Goal: Transaction & Acquisition: Purchase product/service

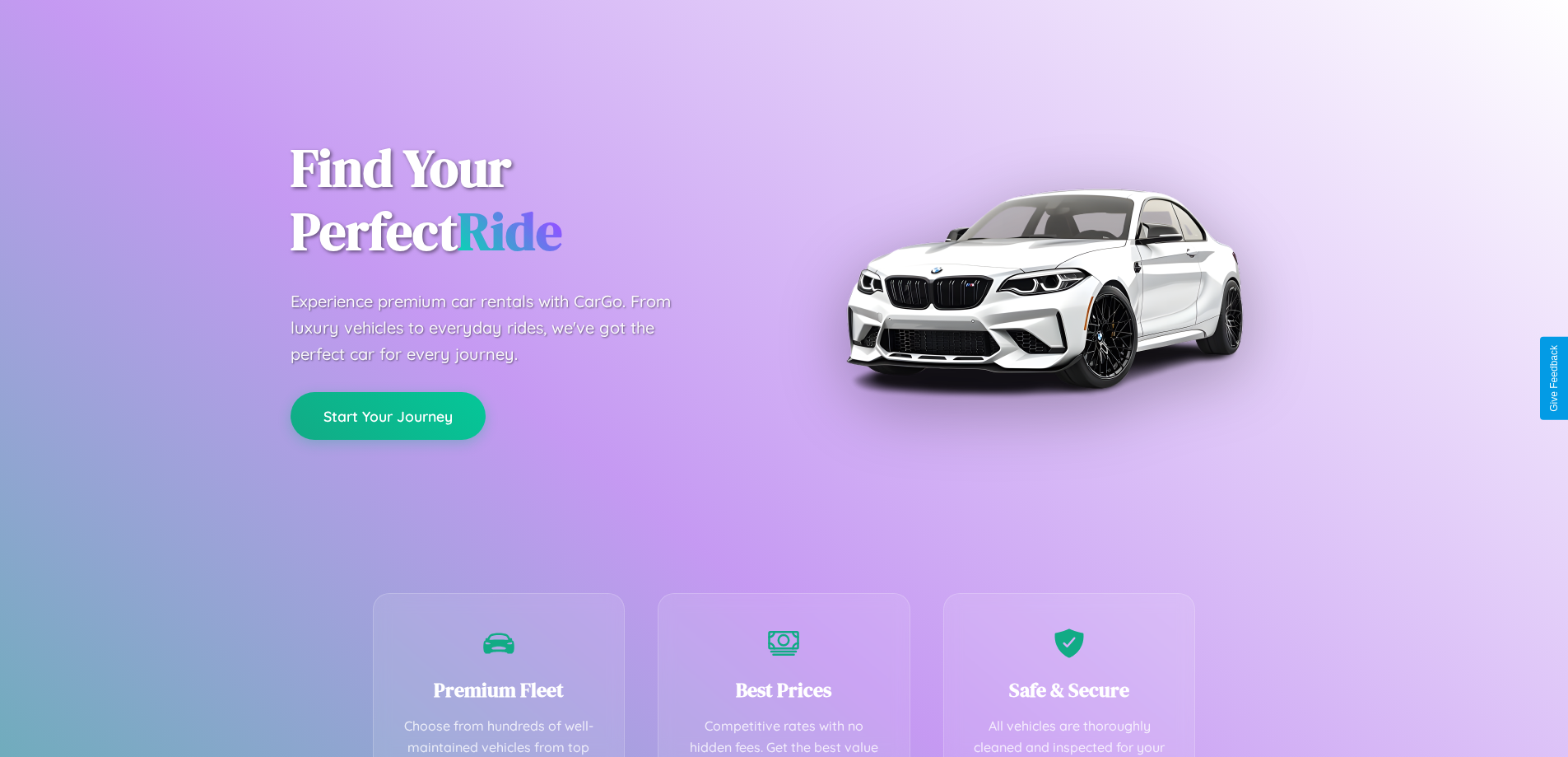
scroll to position [480, 0]
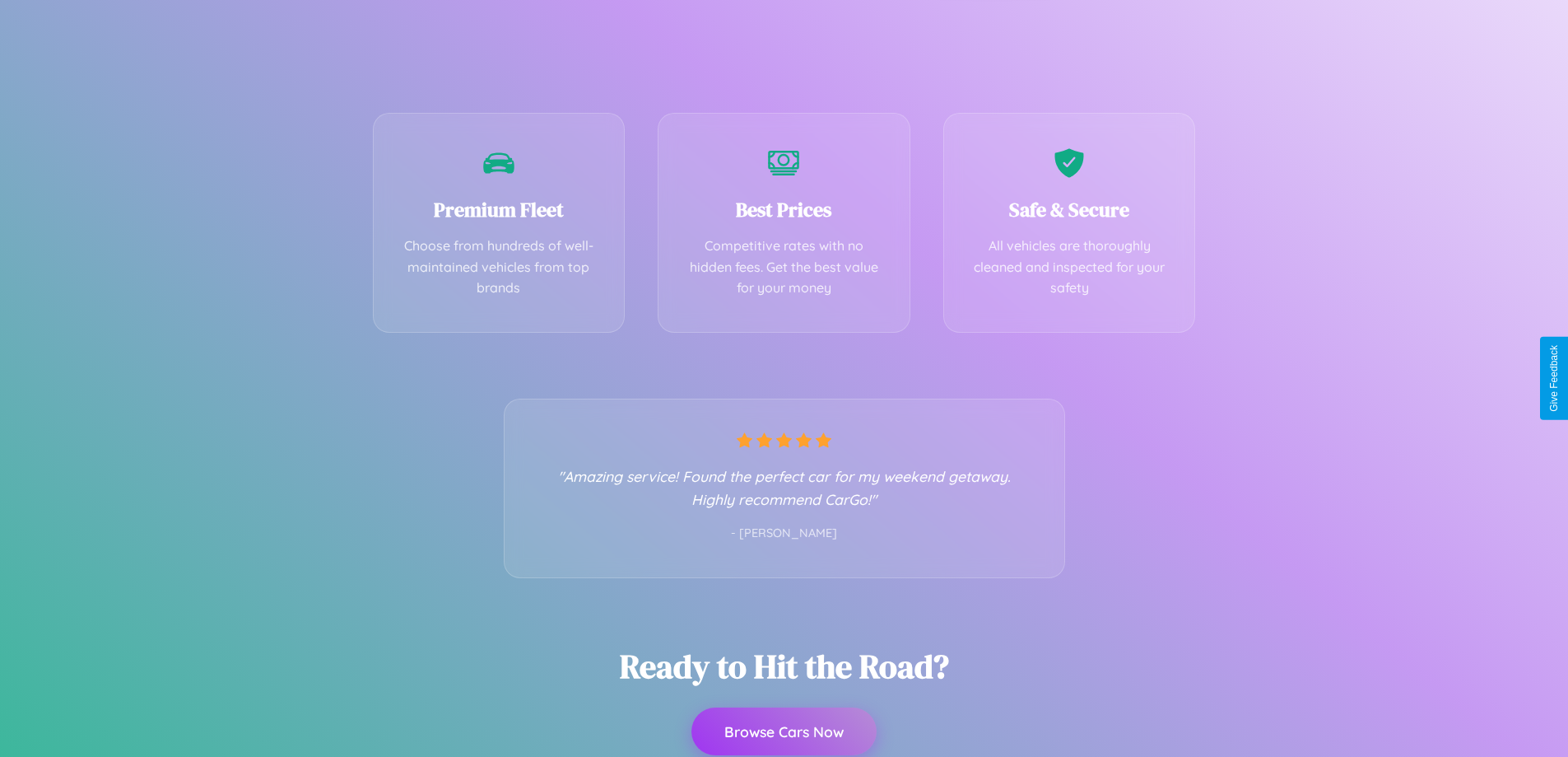
click at [784, 732] on button "Browse Cars Now" at bounding box center [784, 731] width 185 height 48
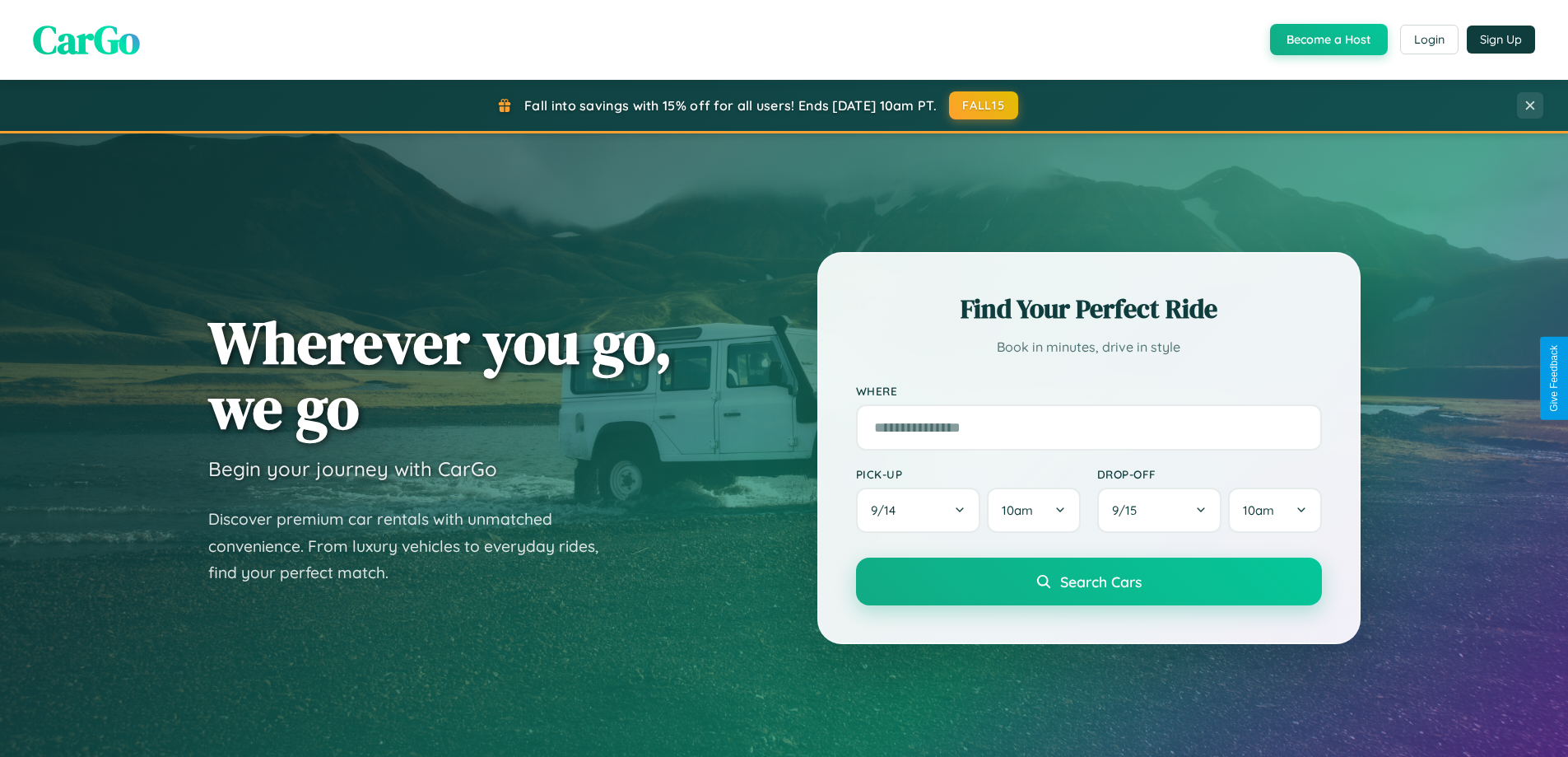
scroll to position [49, 0]
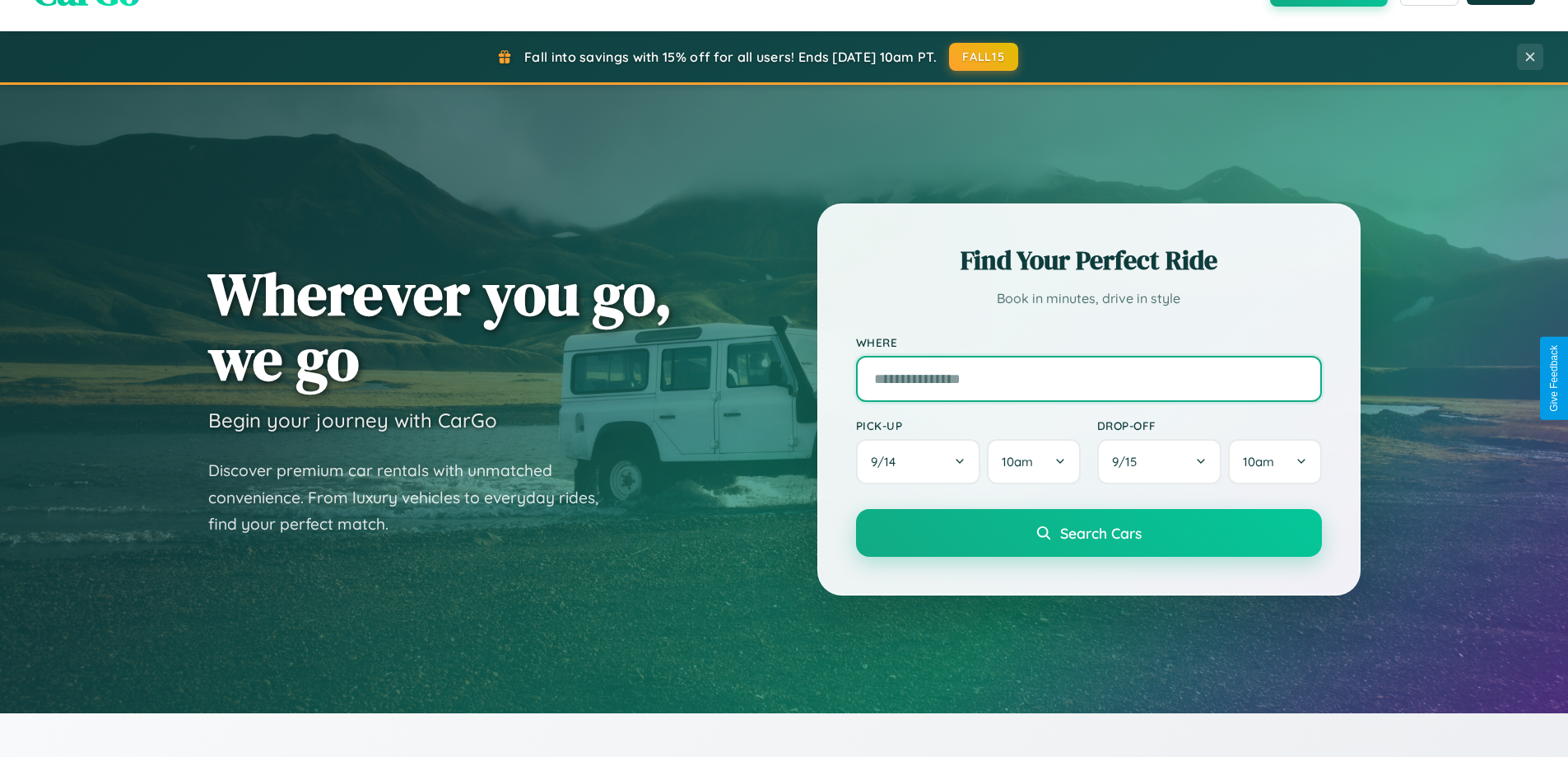
click at [1088, 378] on input "text" at bounding box center [1089, 378] width 466 height 46
type input "**********"
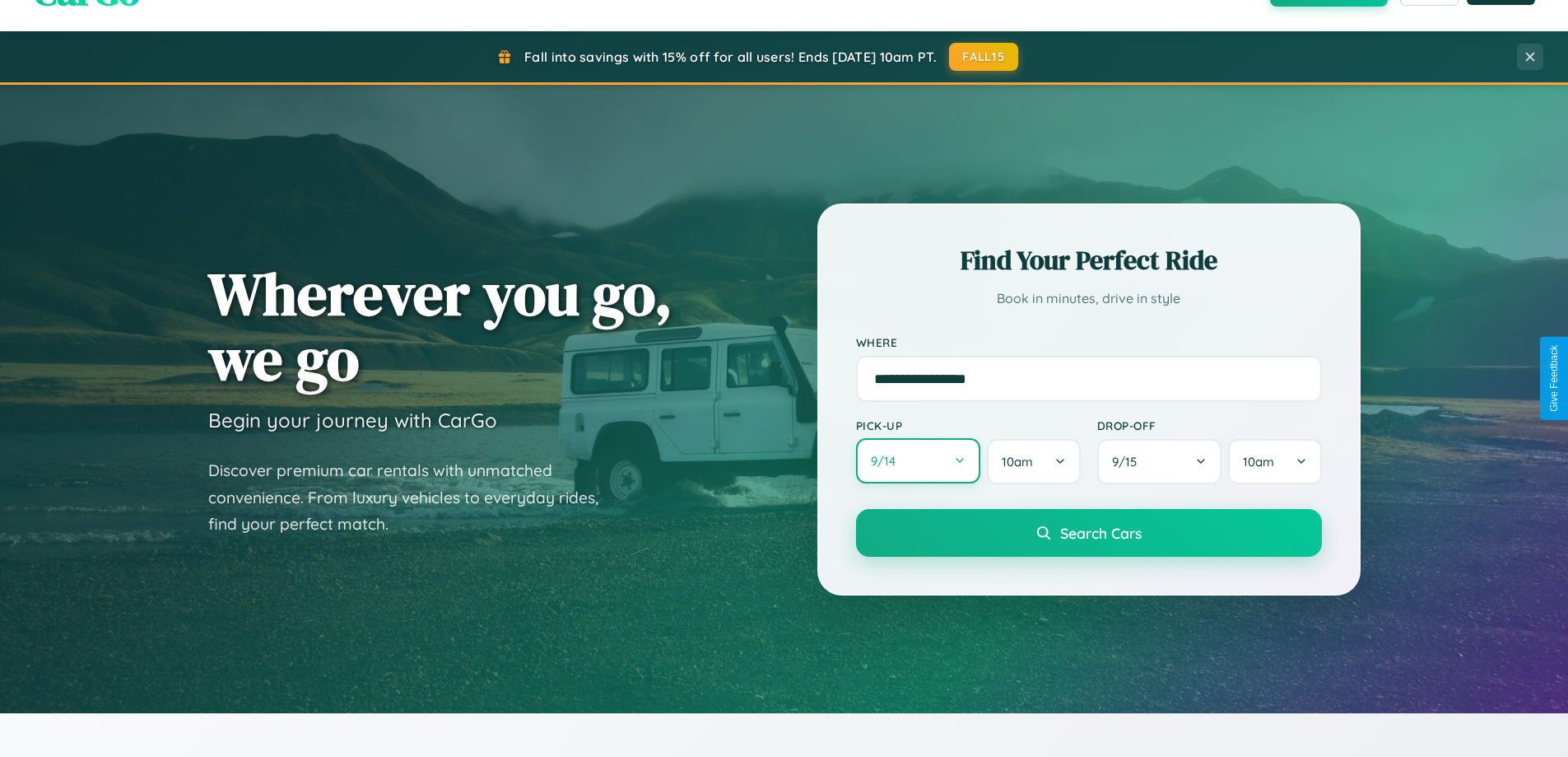
click at [918, 461] on button "9 / 14" at bounding box center [919, 461] width 125 height 45
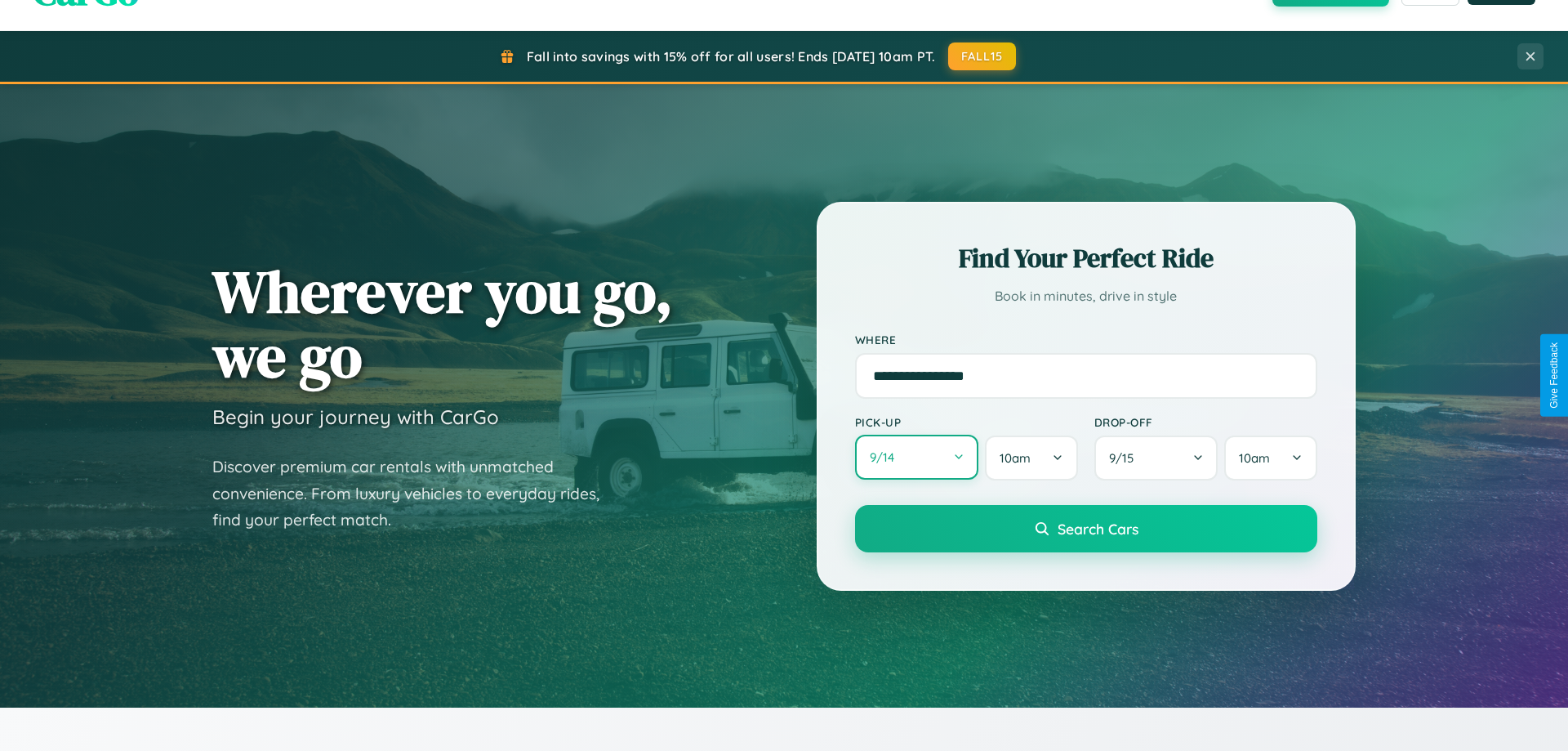
select select "*"
select select "****"
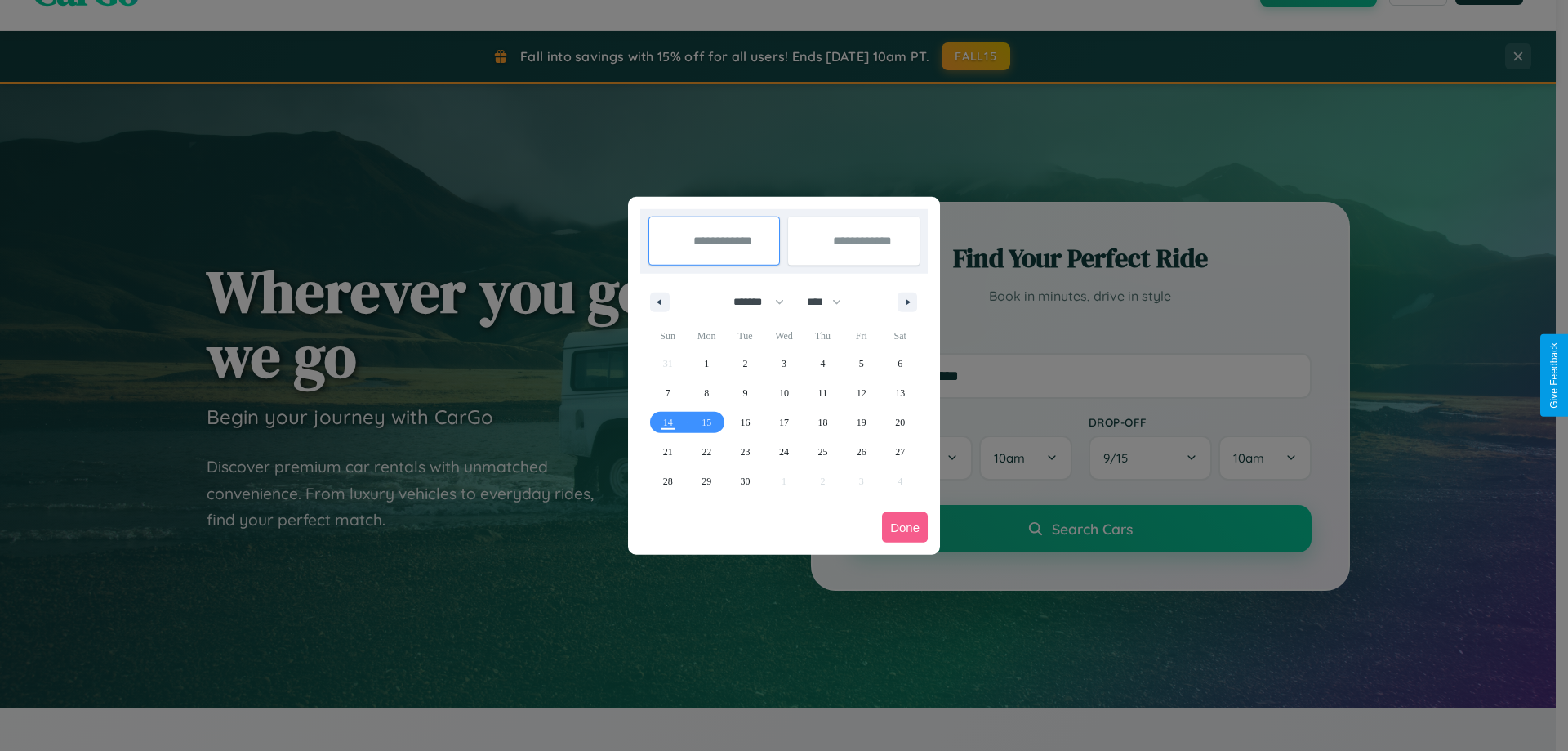
click at [752, 301] on select "******* ******** ***** ***** *** **** **** ****** ********* ******* ******** **…" at bounding box center [756, 302] width 70 height 27
select select "*"
click at [707, 422] on span "13" at bounding box center [707, 422] width 10 height 29
type input "**********"
click at [745, 422] on span "14" at bounding box center [746, 422] width 10 height 29
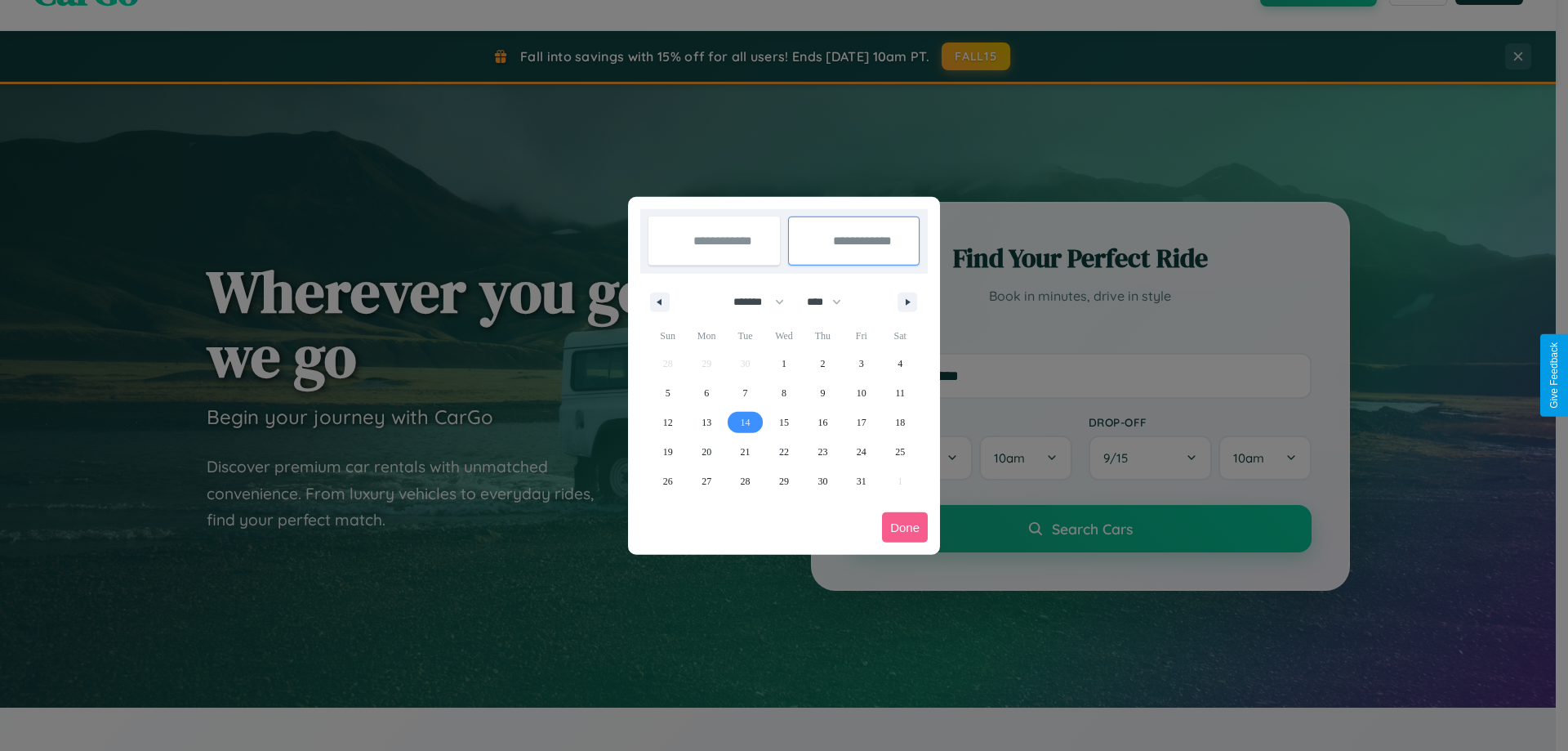
type input "**********"
click at [905, 527] on button "Done" at bounding box center [904, 527] width 46 height 30
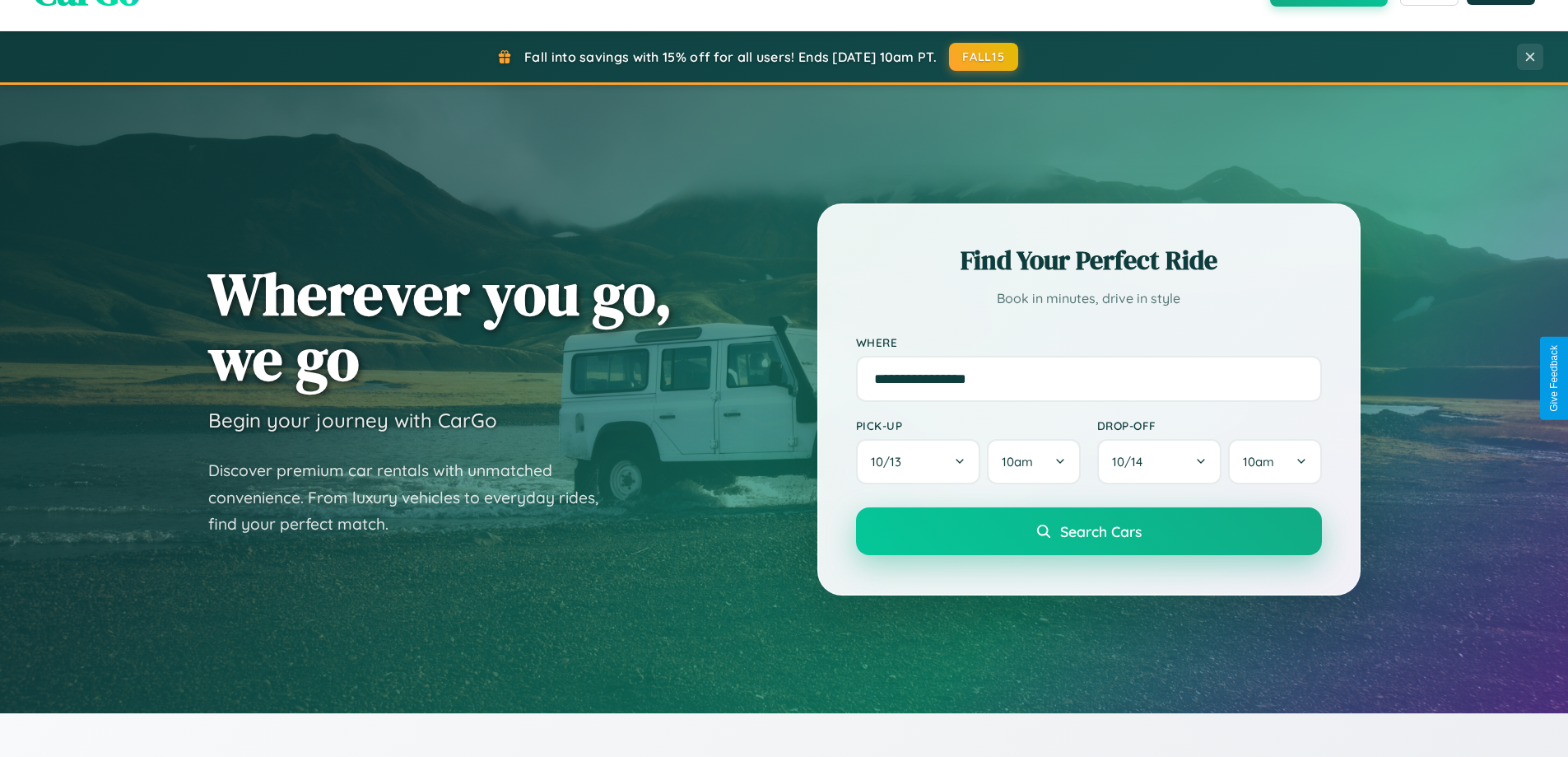
click at [1088, 531] on span "Search Cars" at bounding box center [1101, 531] width 81 height 18
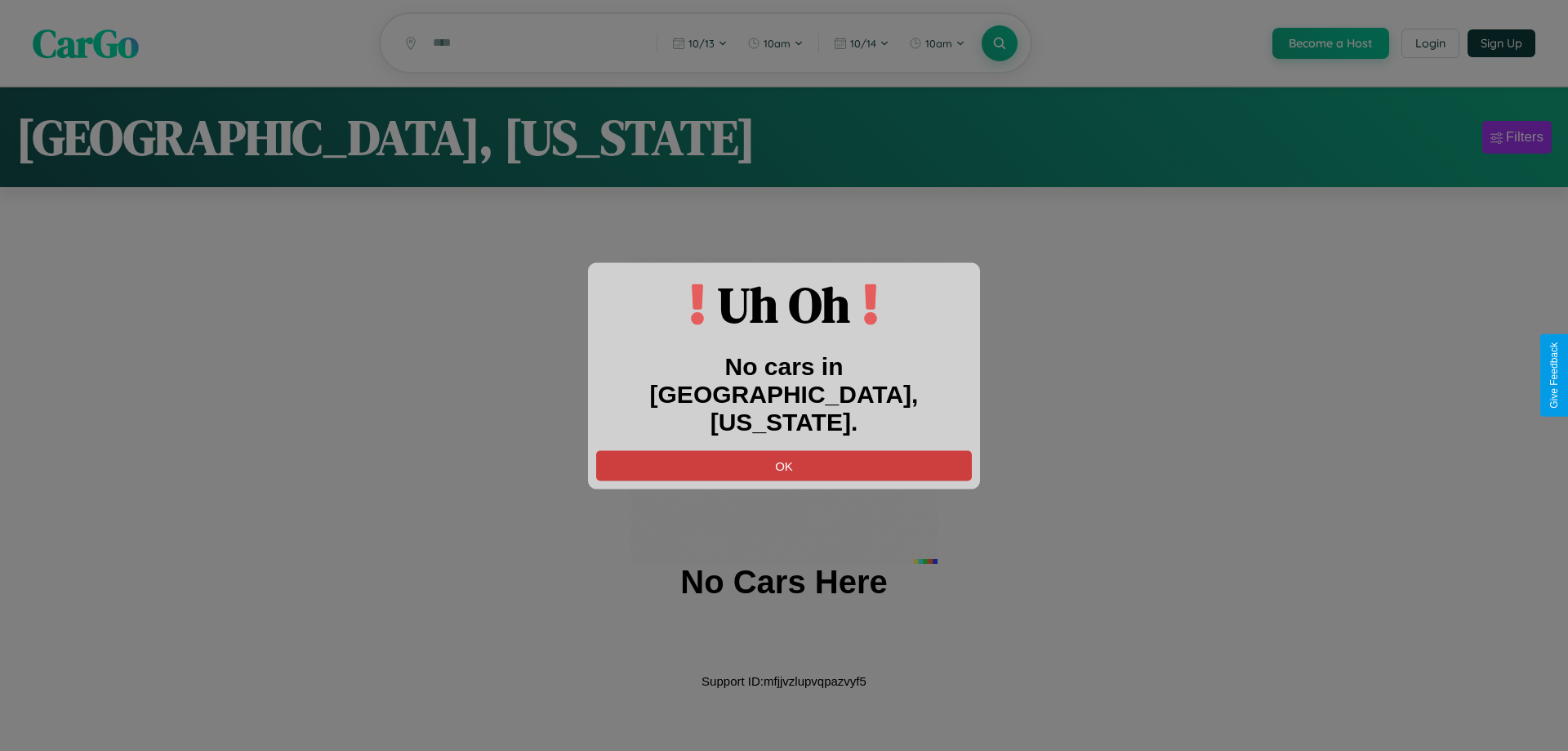
click at [784, 450] on button "OK" at bounding box center [784, 465] width 376 height 30
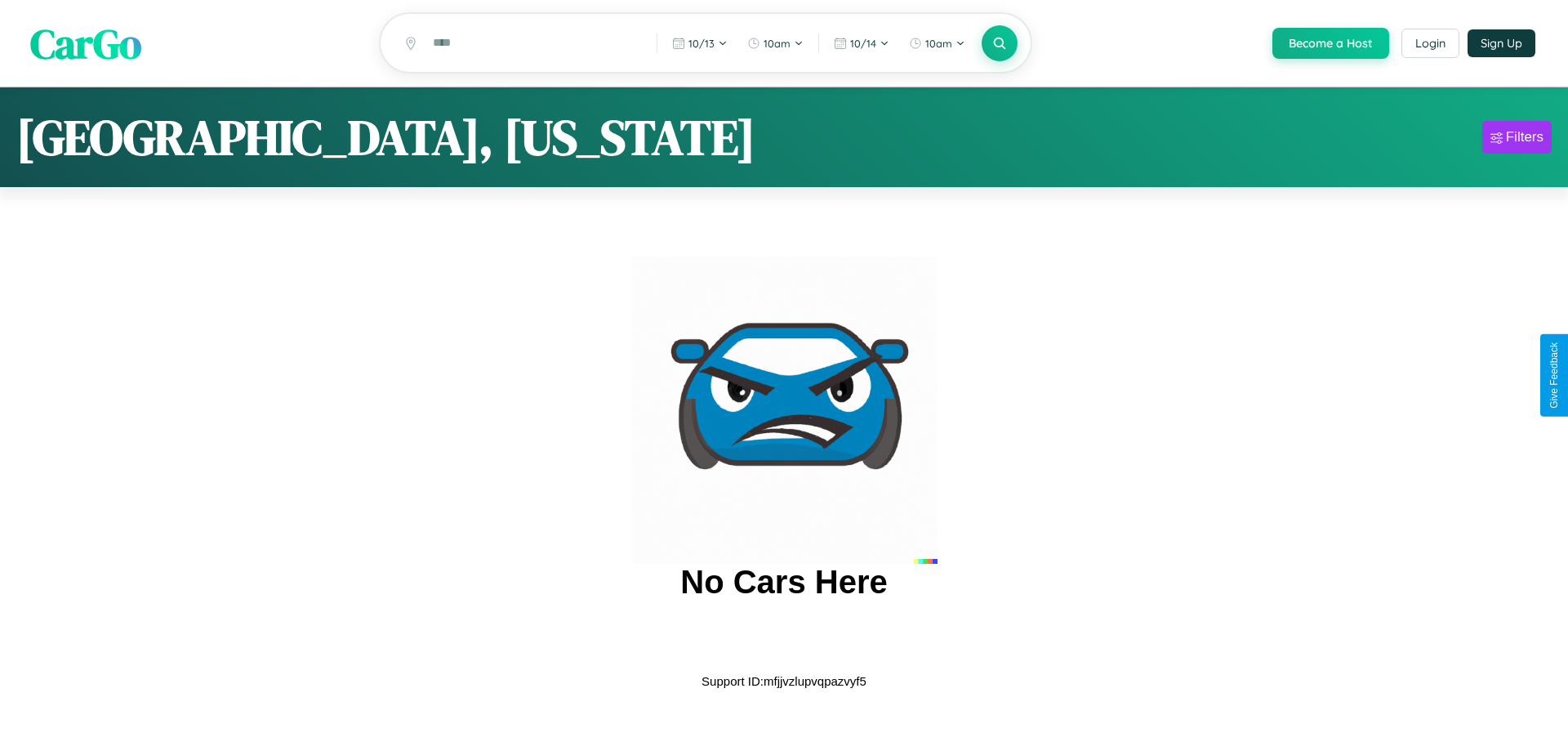
click at [85, 44] on span "CarGo" at bounding box center [85, 43] width 111 height 56
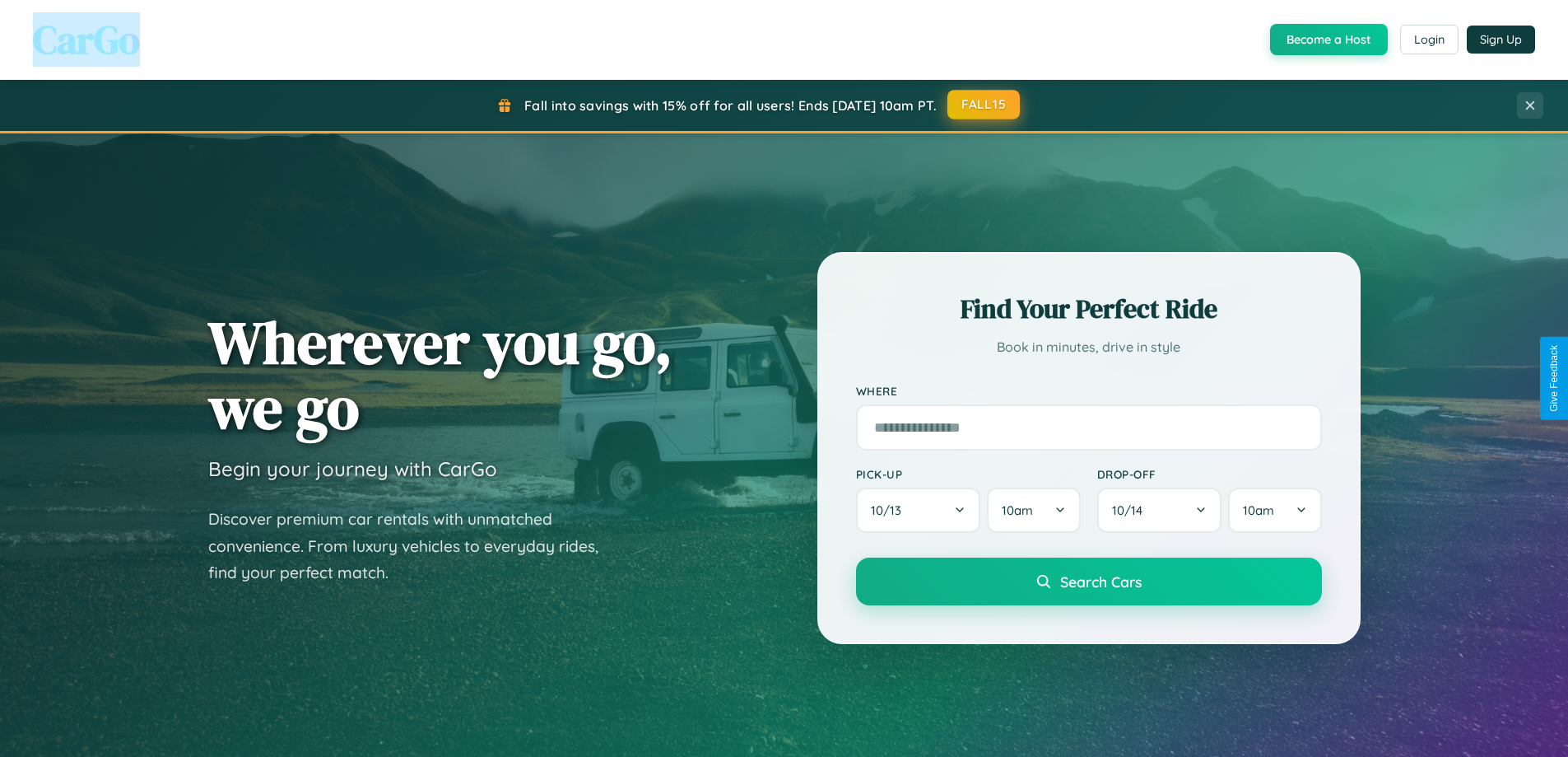
click at [984, 105] on button "FALL15" at bounding box center [983, 104] width 73 height 29
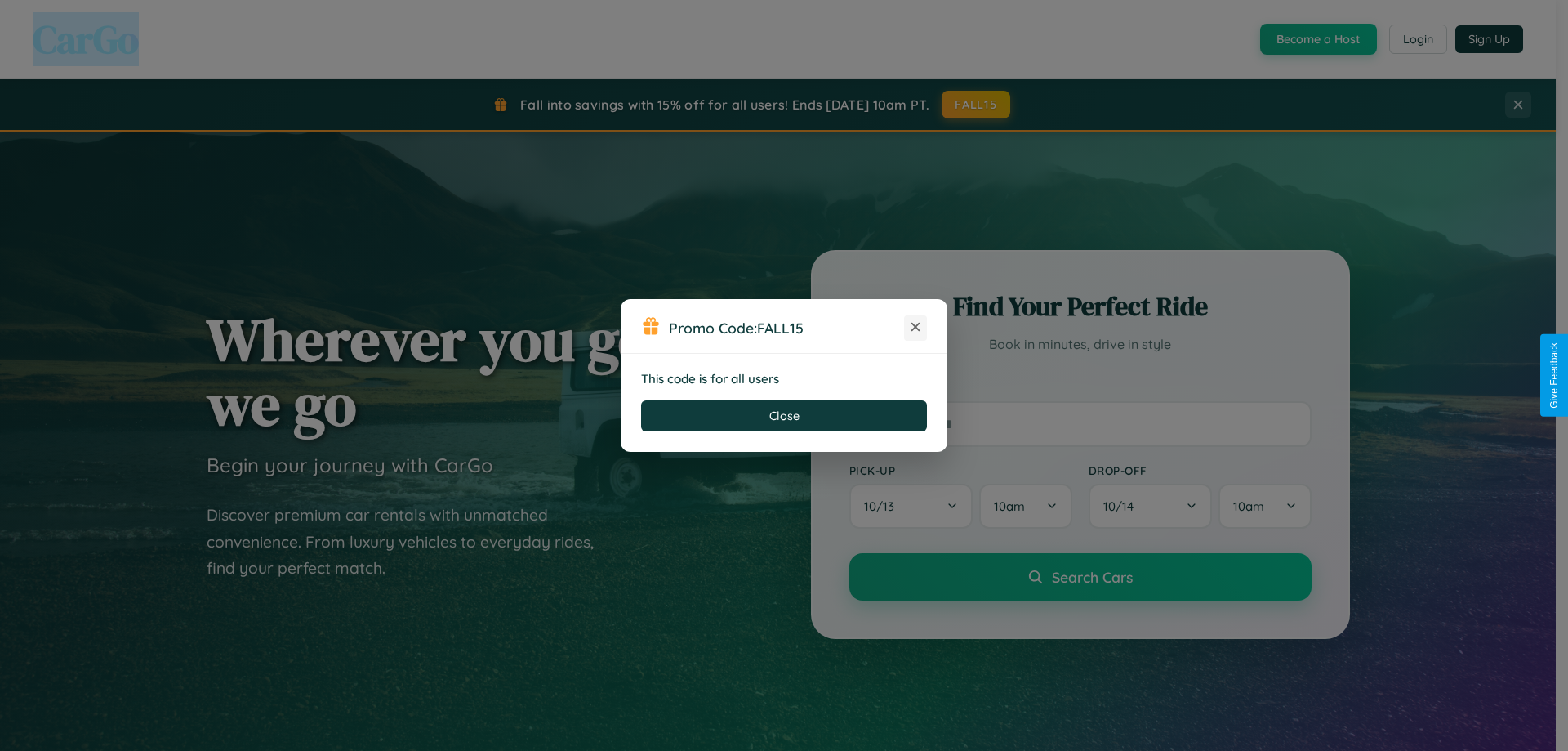
click at [916, 328] on icon at bounding box center [916, 327] width 17 height 17
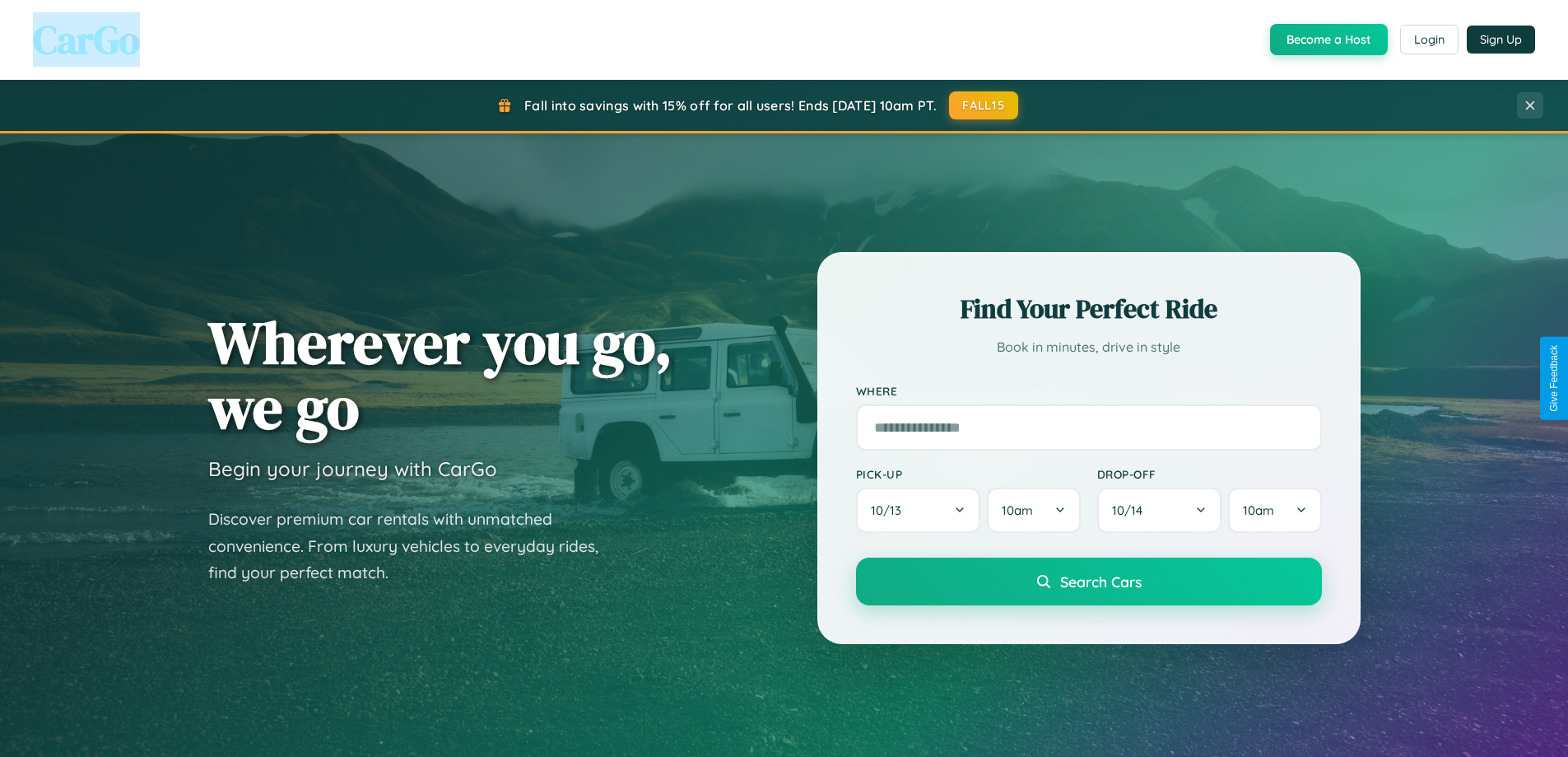
scroll to position [1133, 0]
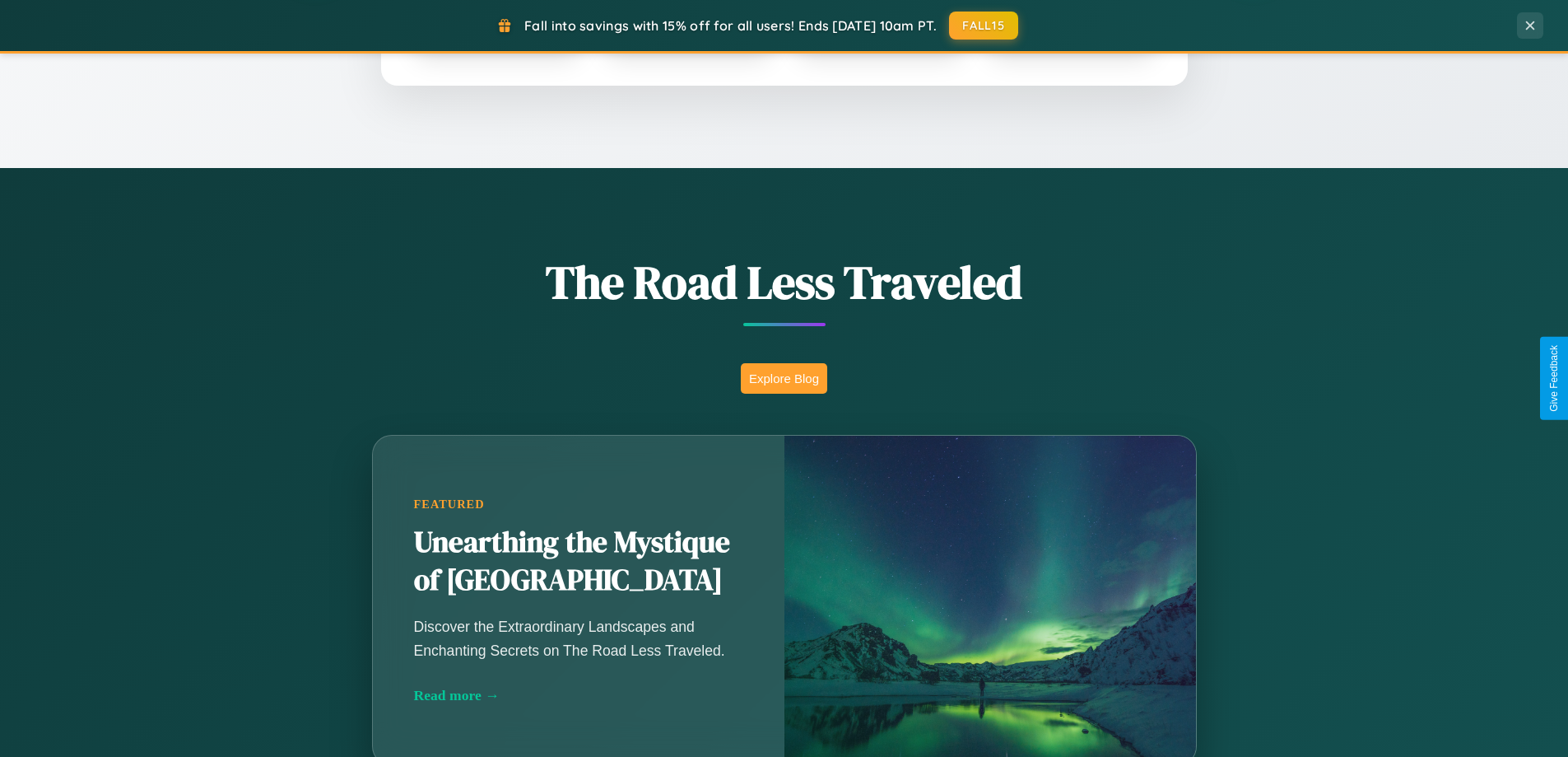
click at [784, 378] on button "Explore Blog" at bounding box center [784, 378] width 86 height 30
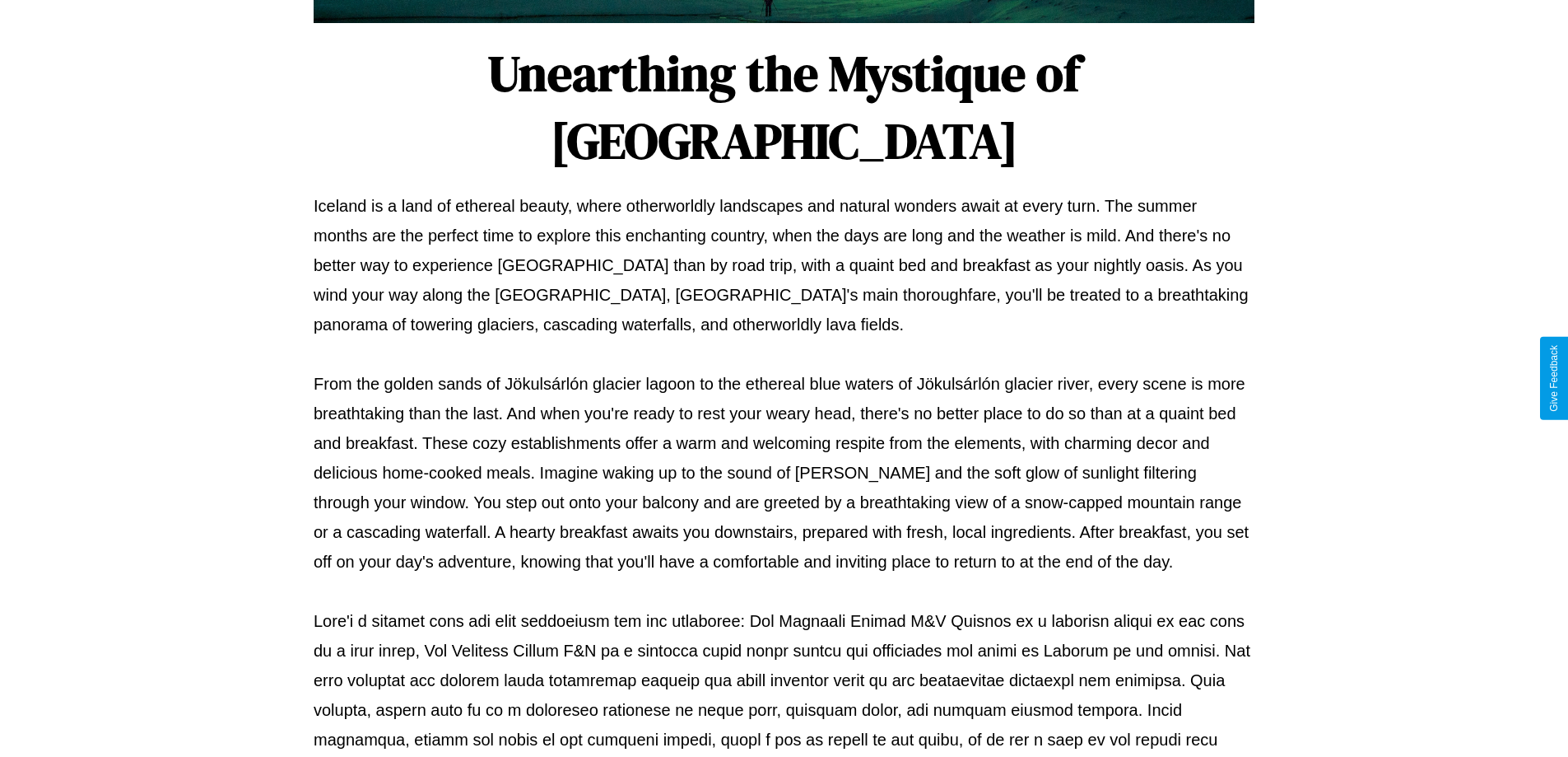
scroll to position [533, 0]
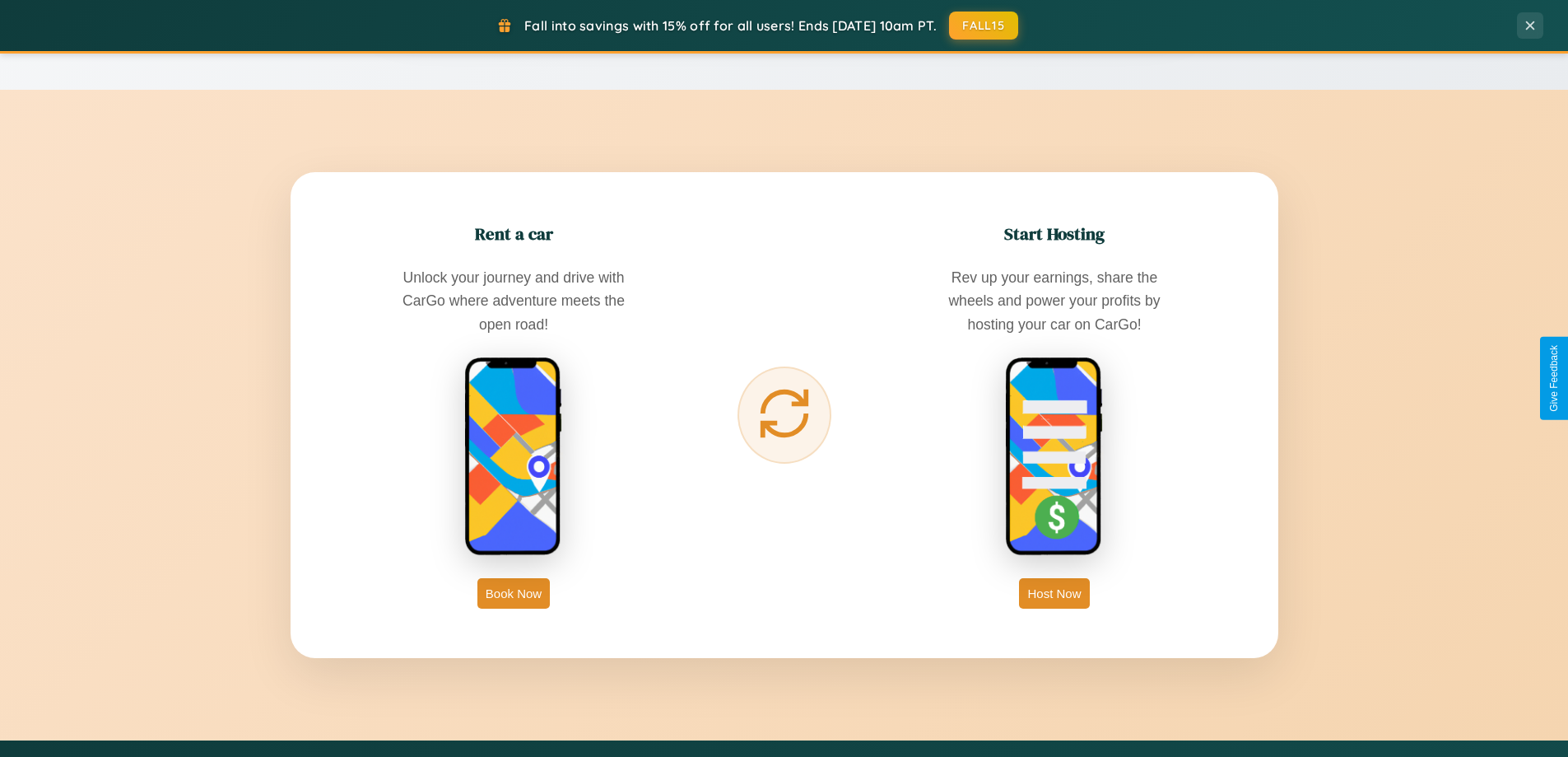
scroll to position [2646, 0]
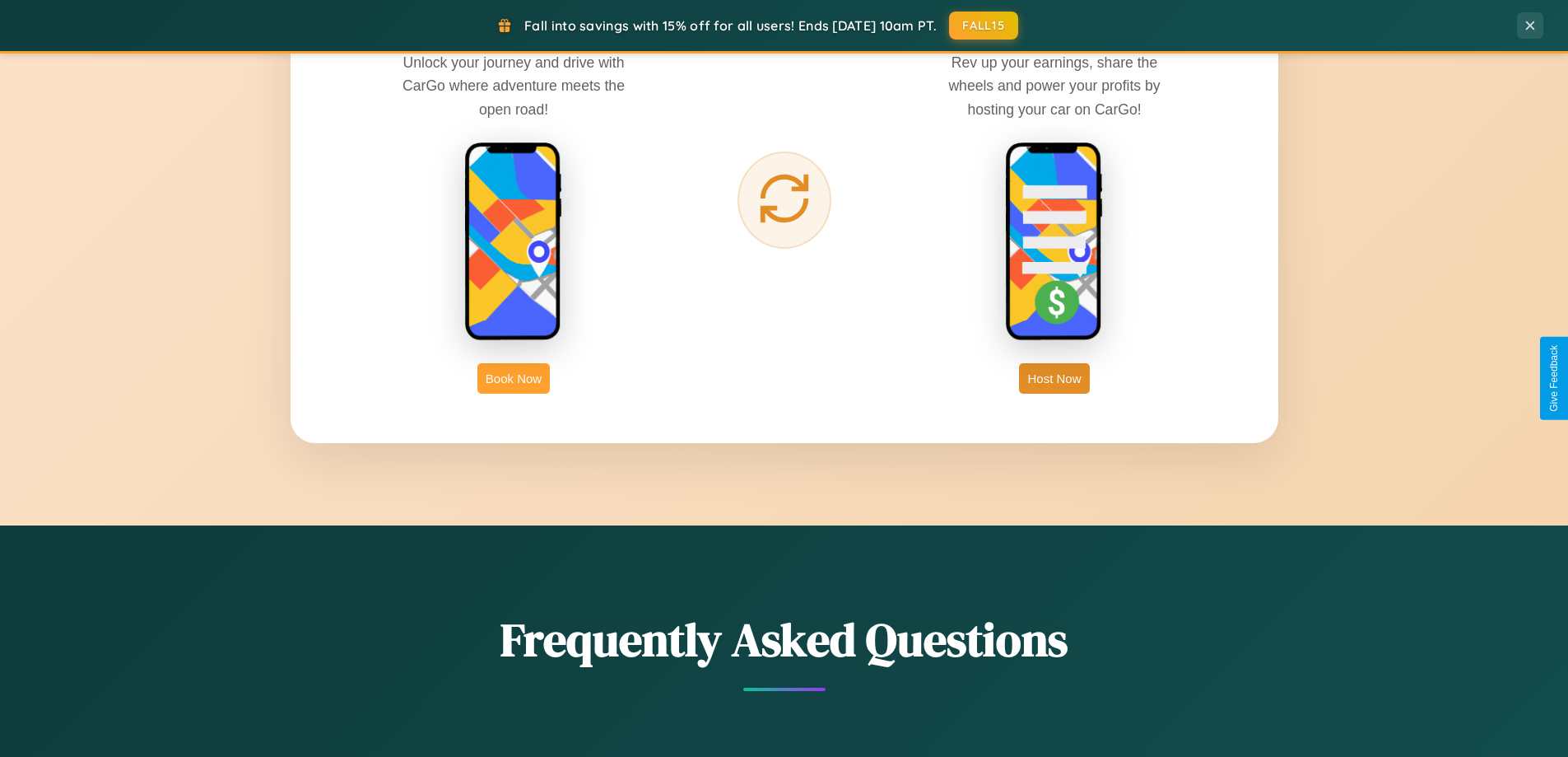
click at [513, 378] on button "Book Now" at bounding box center [513, 378] width 73 height 30
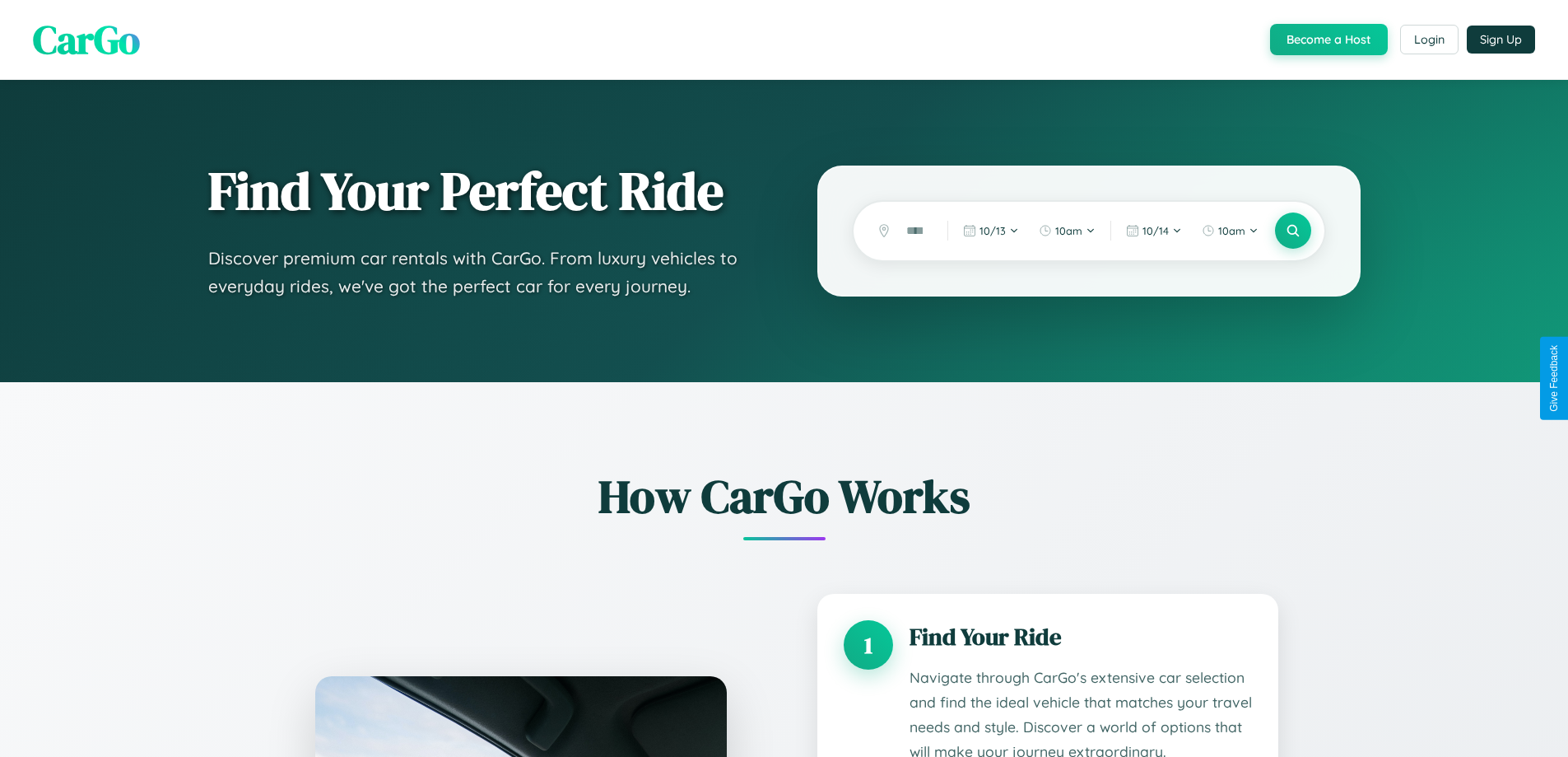
scroll to position [2514, 0]
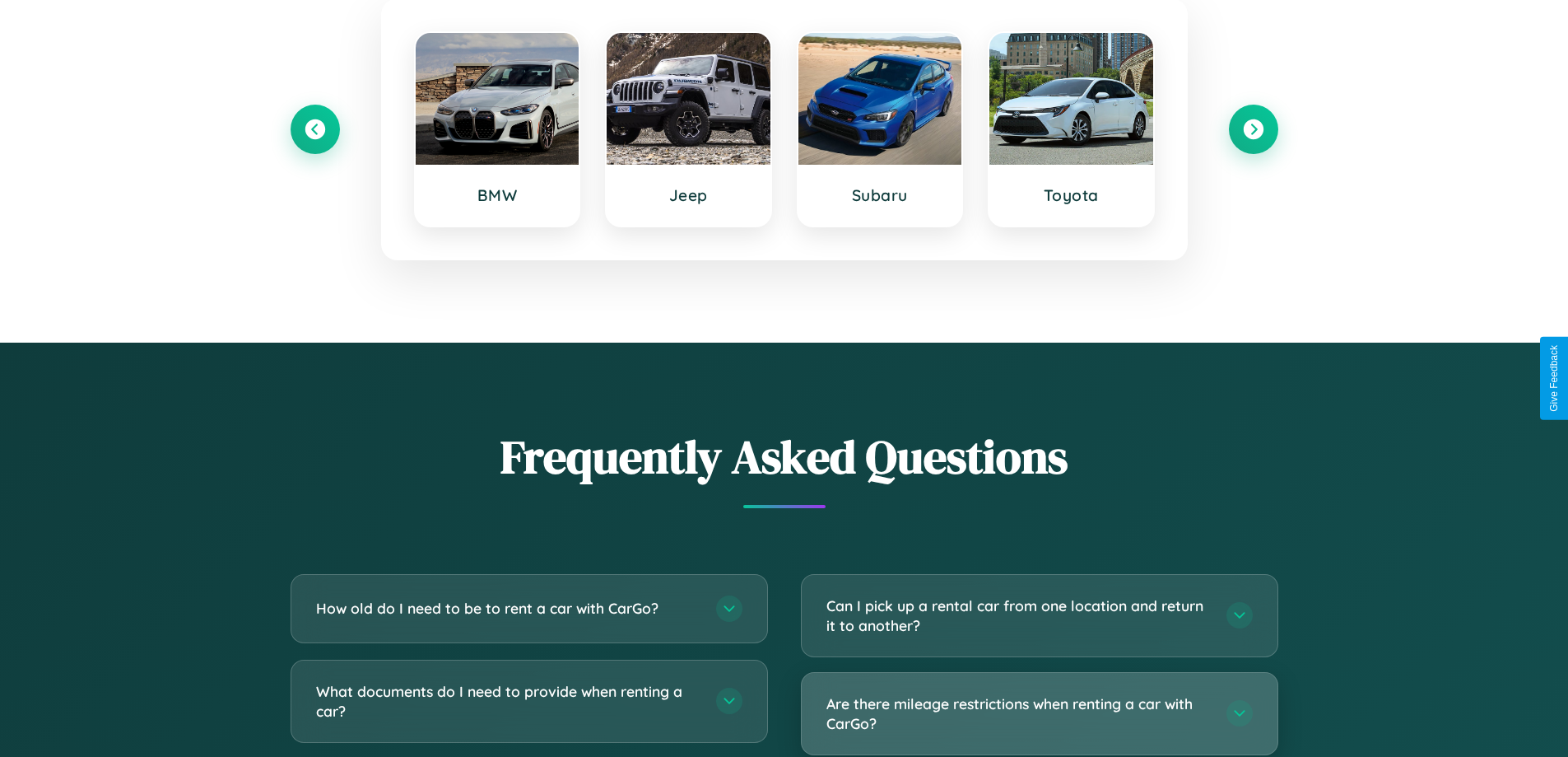
click at [1039, 714] on h3 "Are there mileage restrictions when renting a car with CarGo?" at bounding box center [1018, 714] width 384 height 40
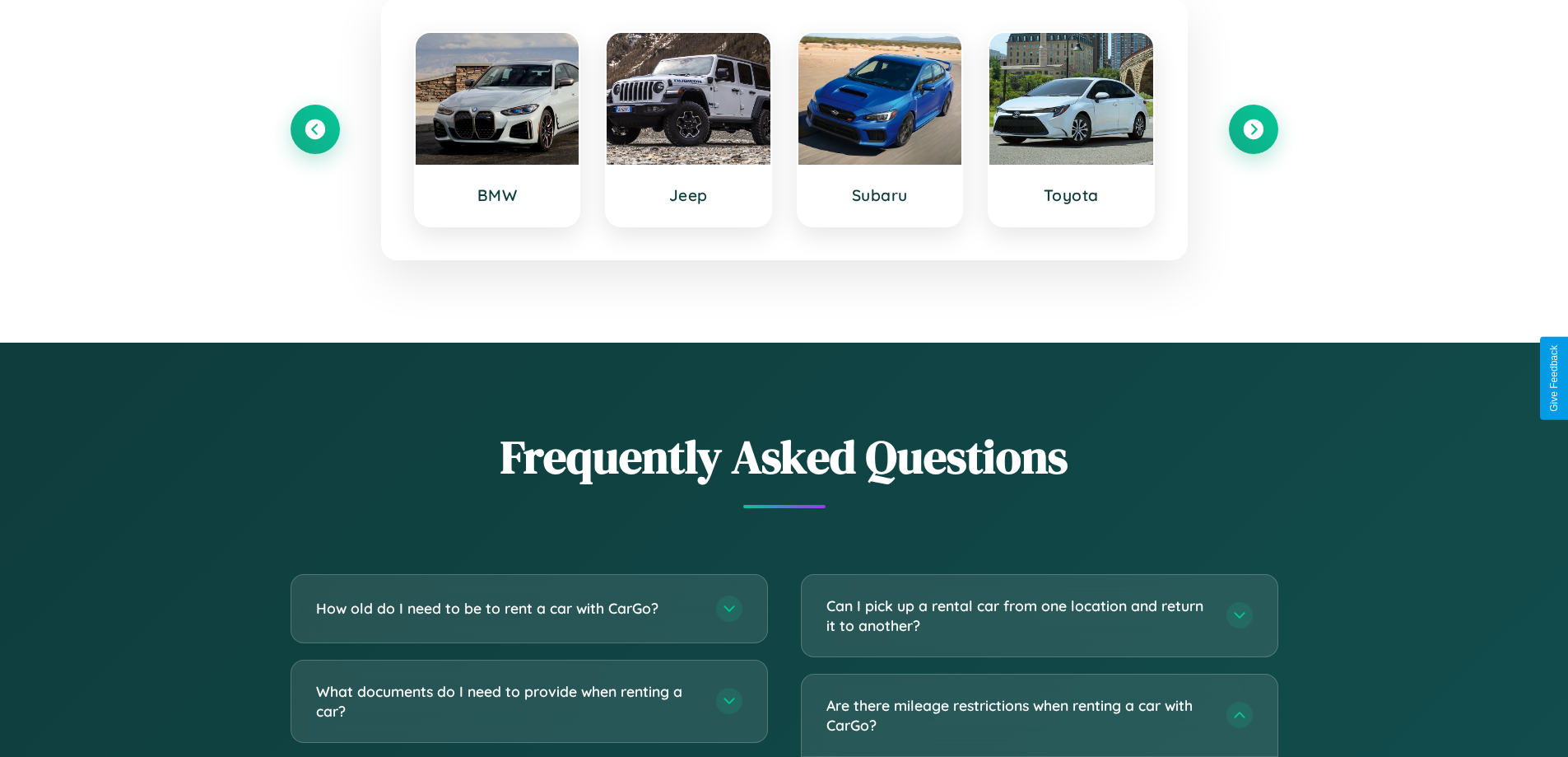
scroll to position [0, 0]
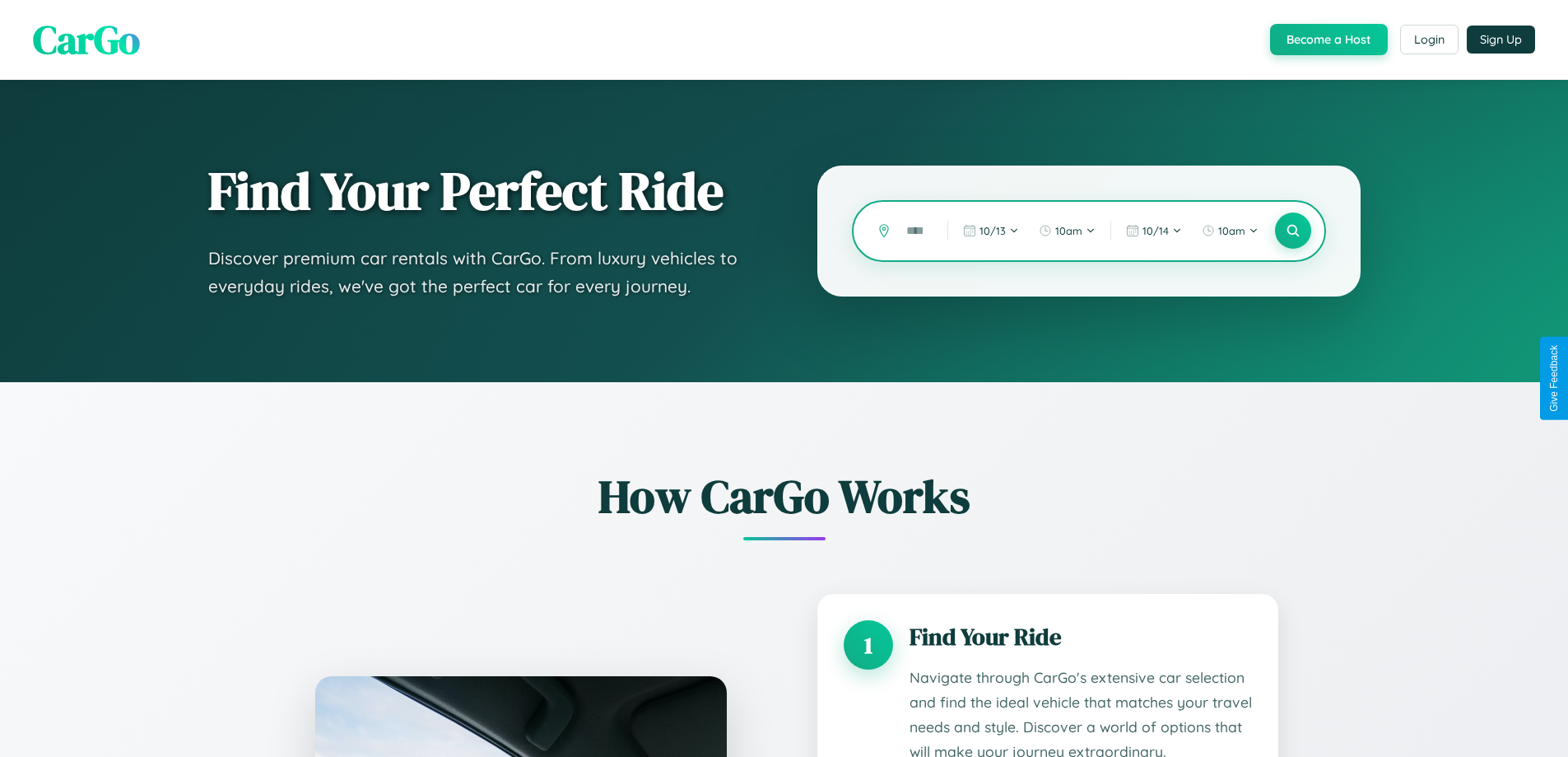
click at [916, 231] on input "text" at bounding box center [914, 231] width 33 height 28
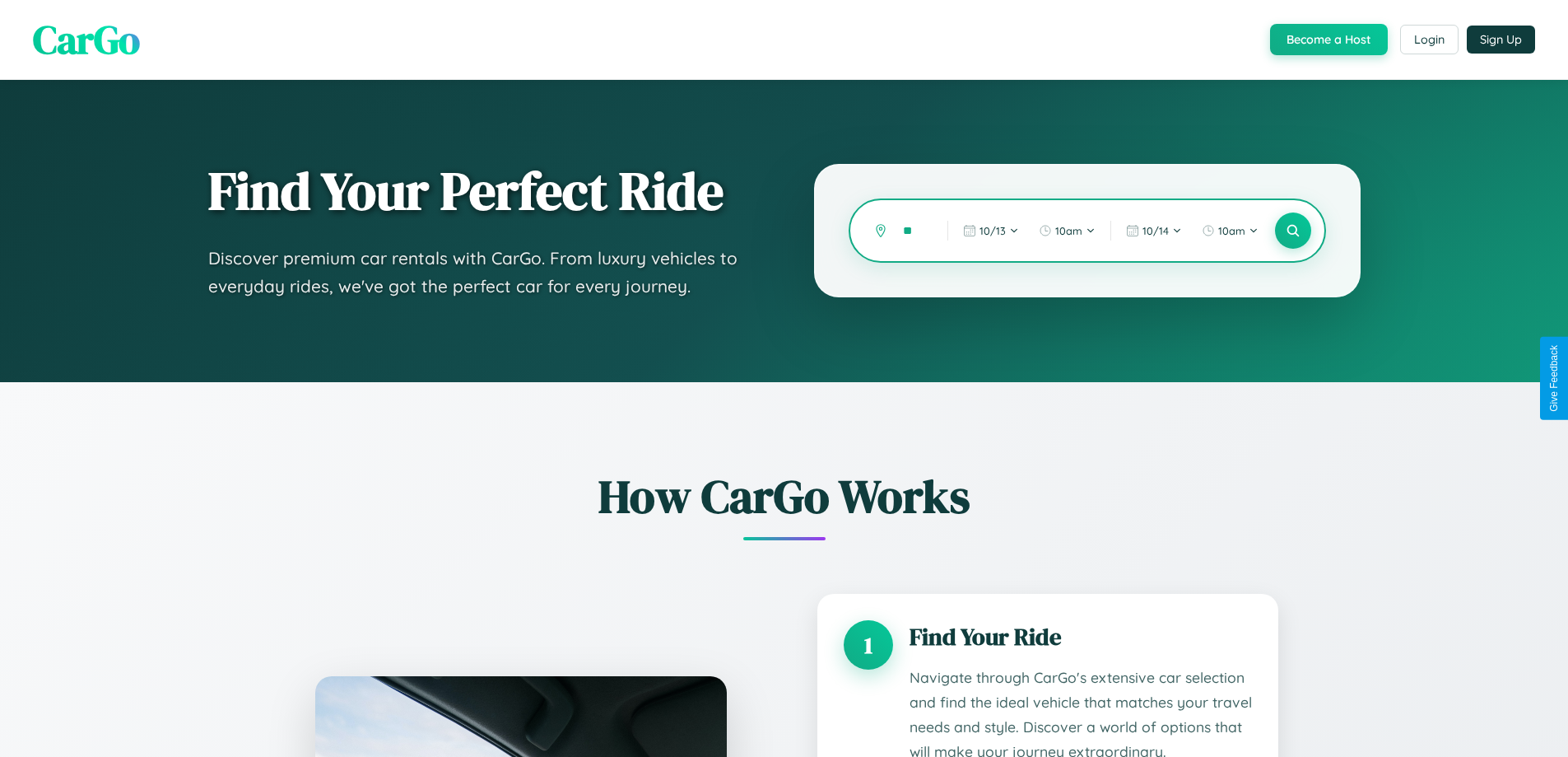
type input "*"
type input "******"
click at [1293, 231] on icon at bounding box center [1293, 231] width 16 height 16
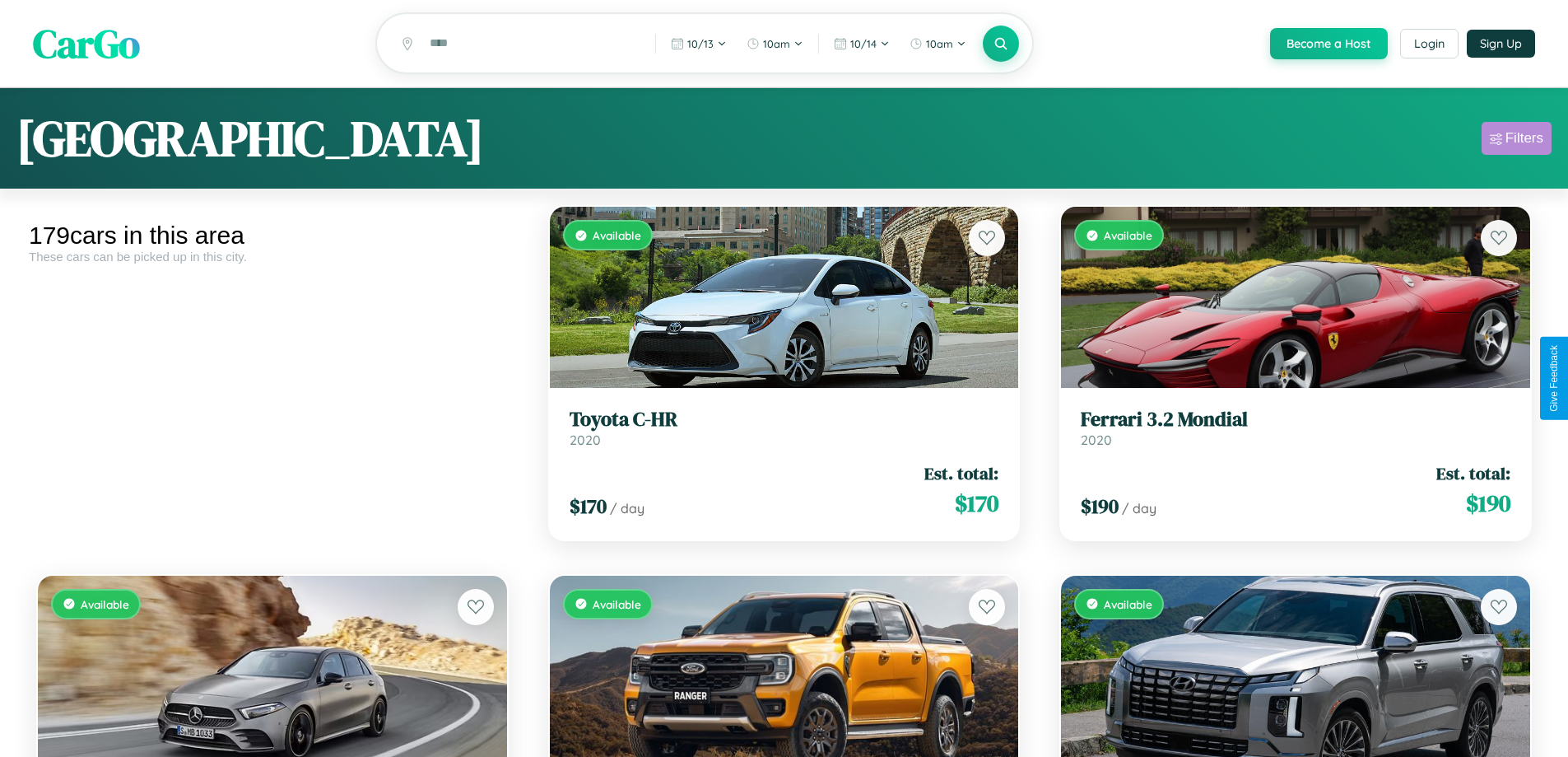
click at [1516, 141] on div "Filters" at bounding box center [1525, 139] width 38 height 17
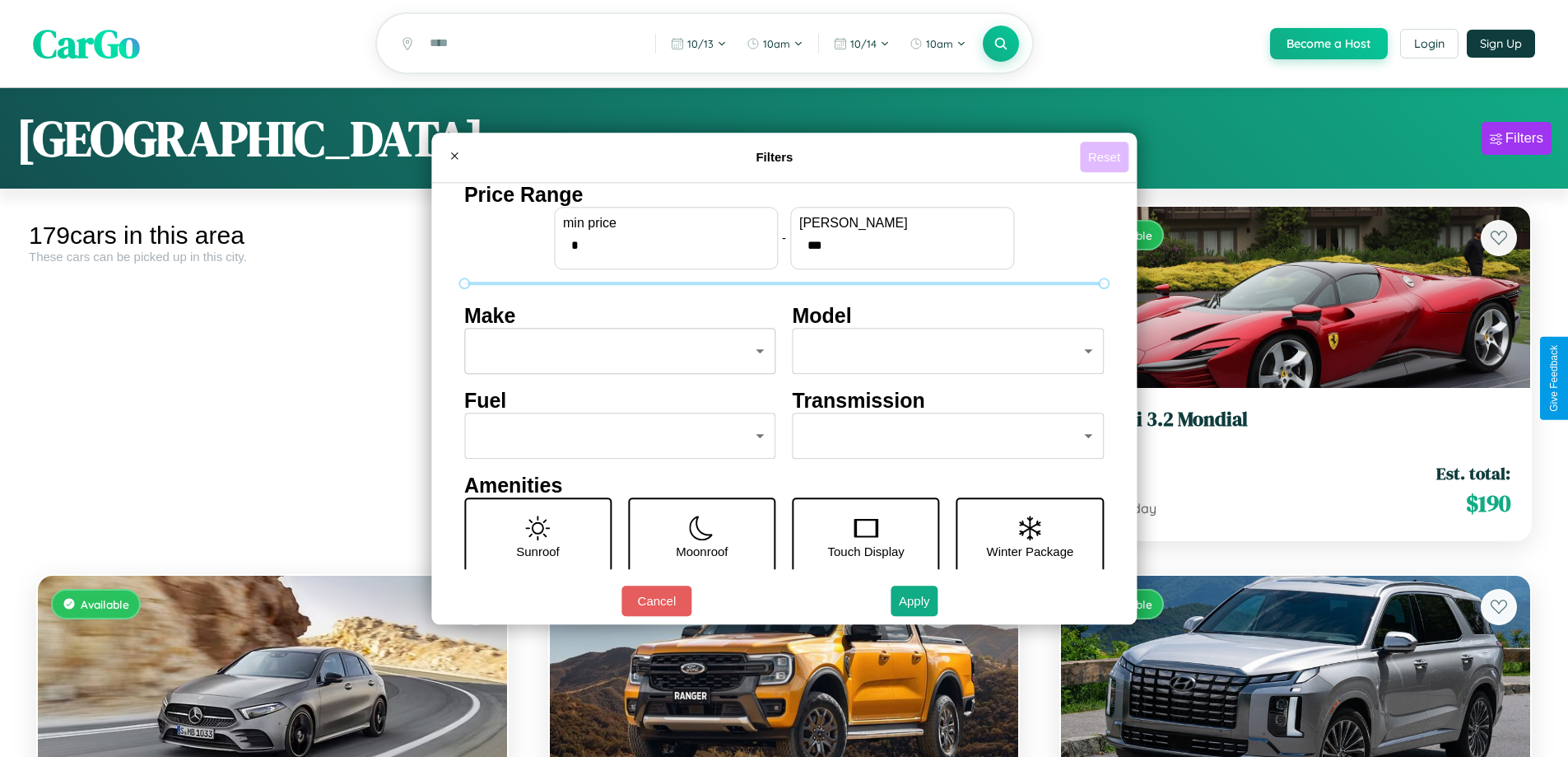
click at [1106, 156] on button "Reset" at bounding box center [1105, 156] width 49 height 30
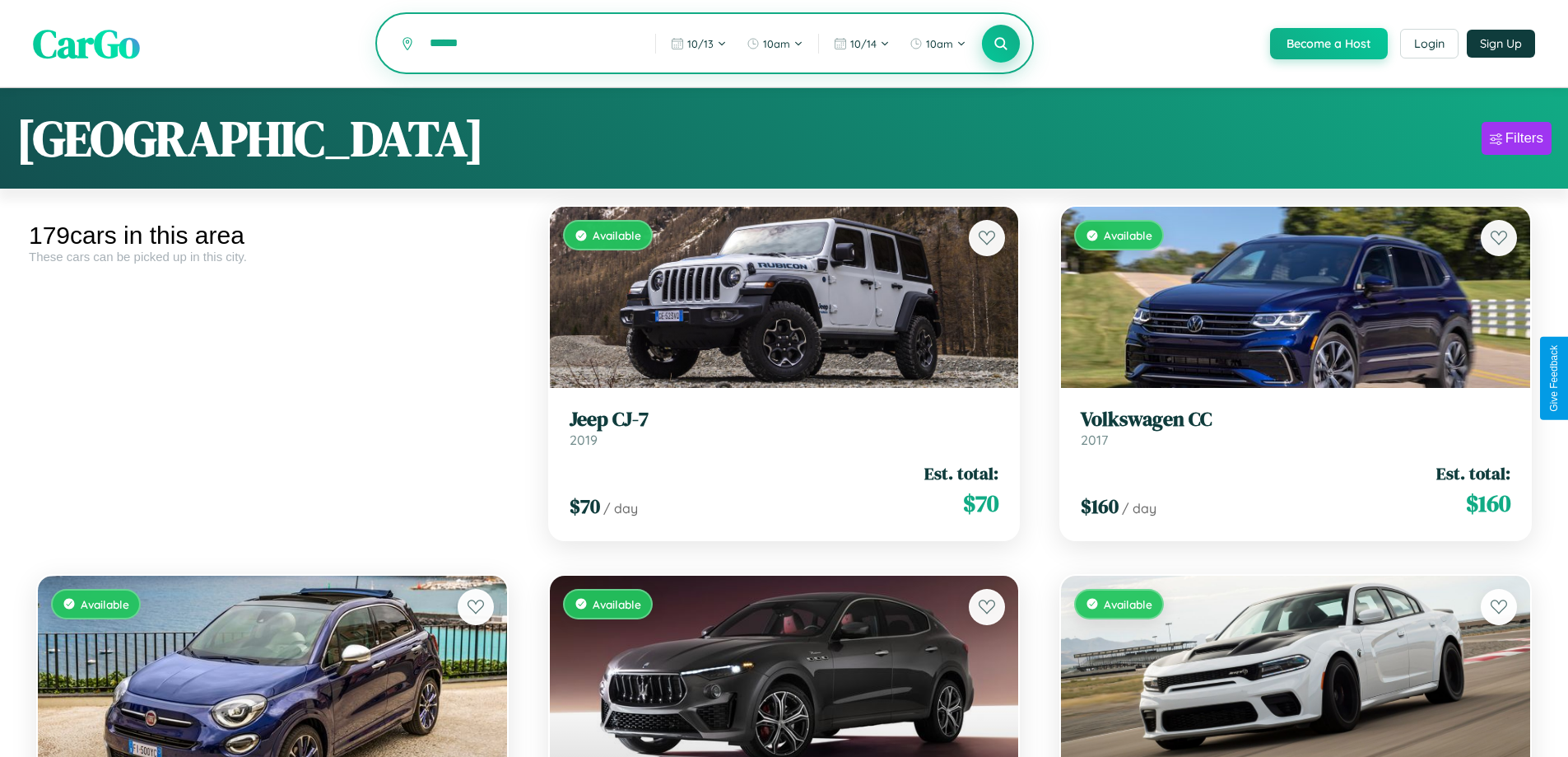
type input "******"
click at [1000, 44] on icon at bounding box center [1001, 43] width 16 height 16
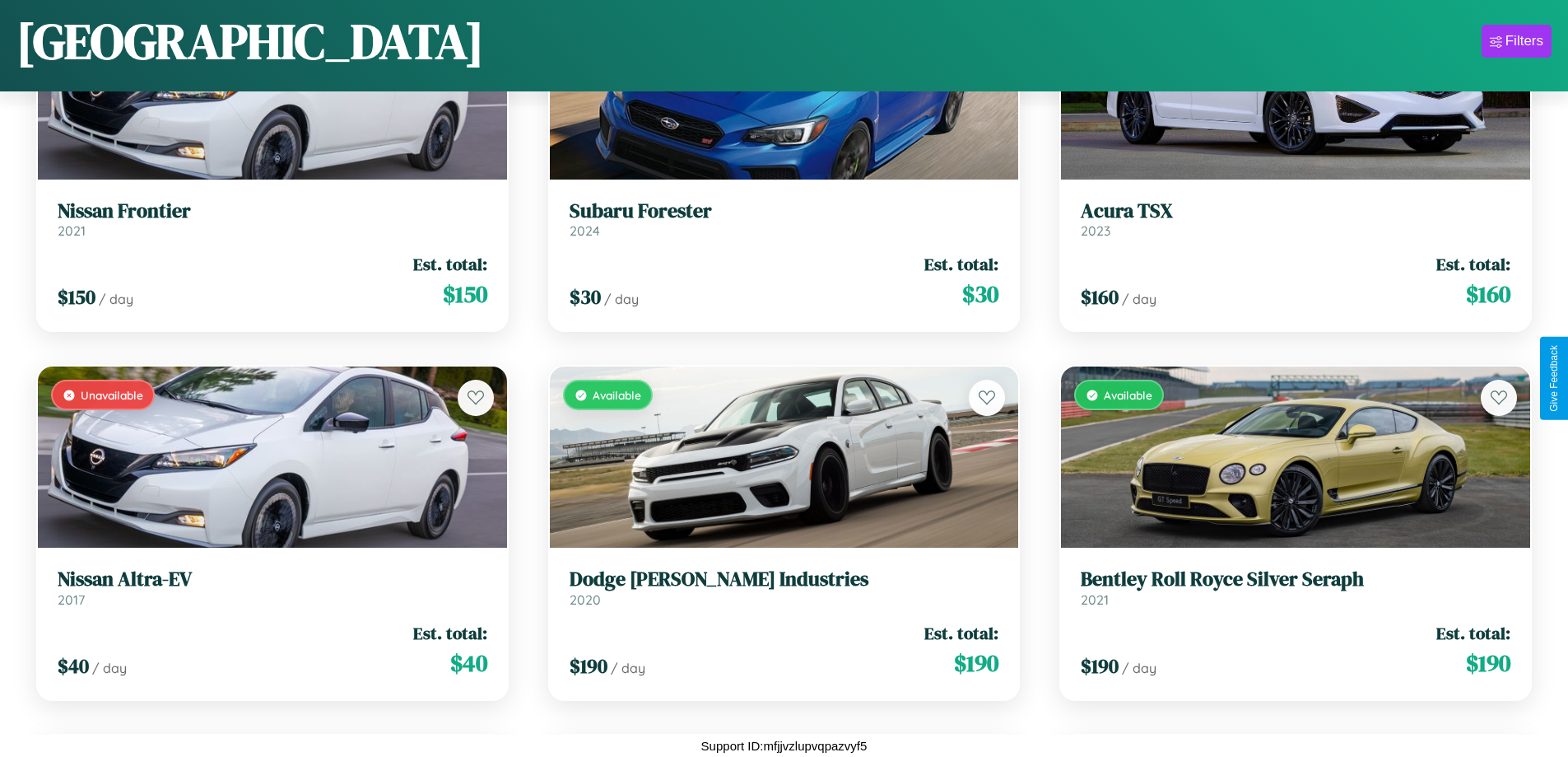
scroll to position [2813, 0]
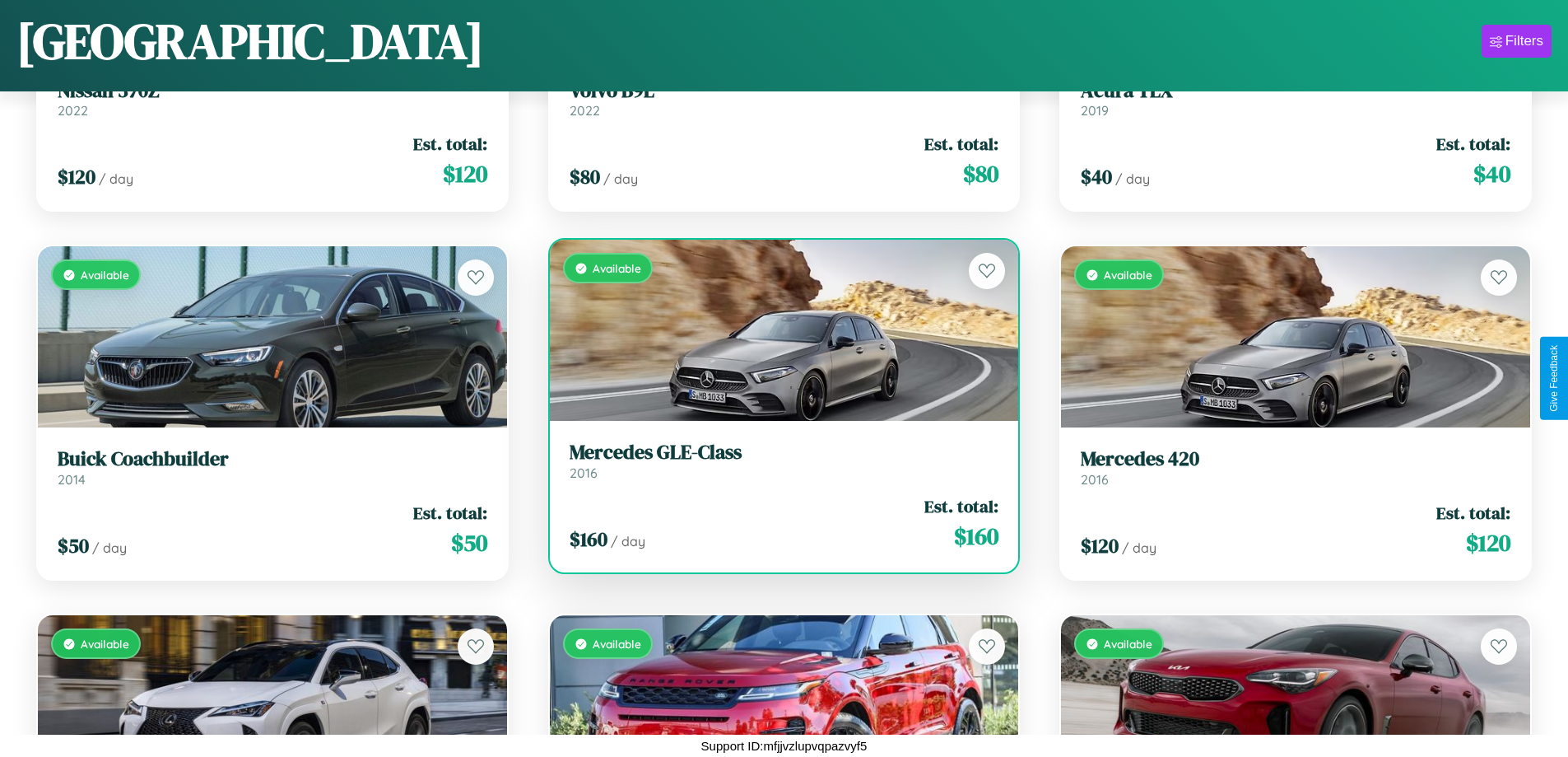
click at [777, 523] on div "$ 160 / day Est. total: $ 160" at bounding box center [784, 524] width 430 height 59
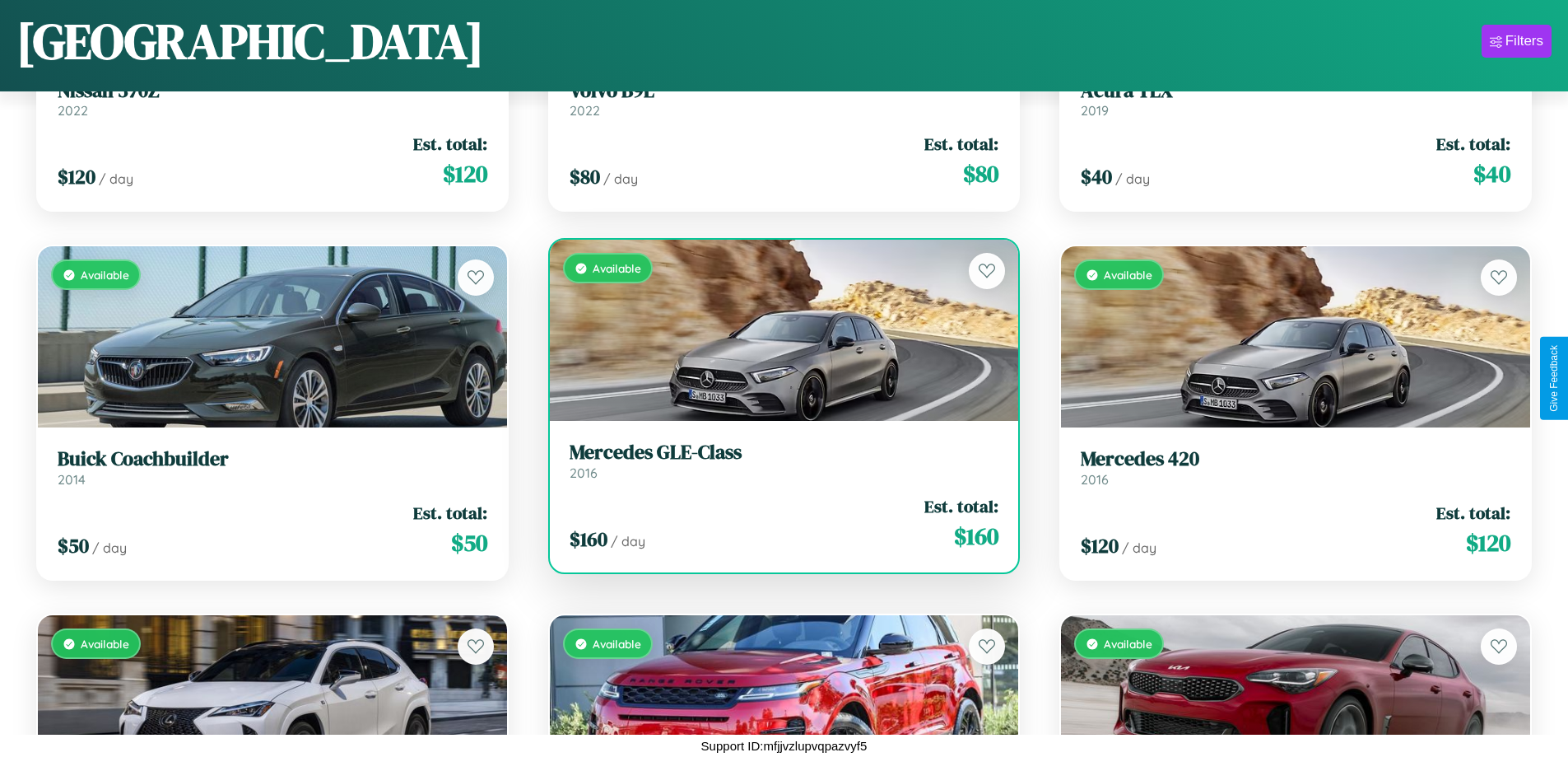
click at [777, 523] on div "$ 160 / day Est. total: $ 160" at bounding box center [784, 524] width 430 height 59
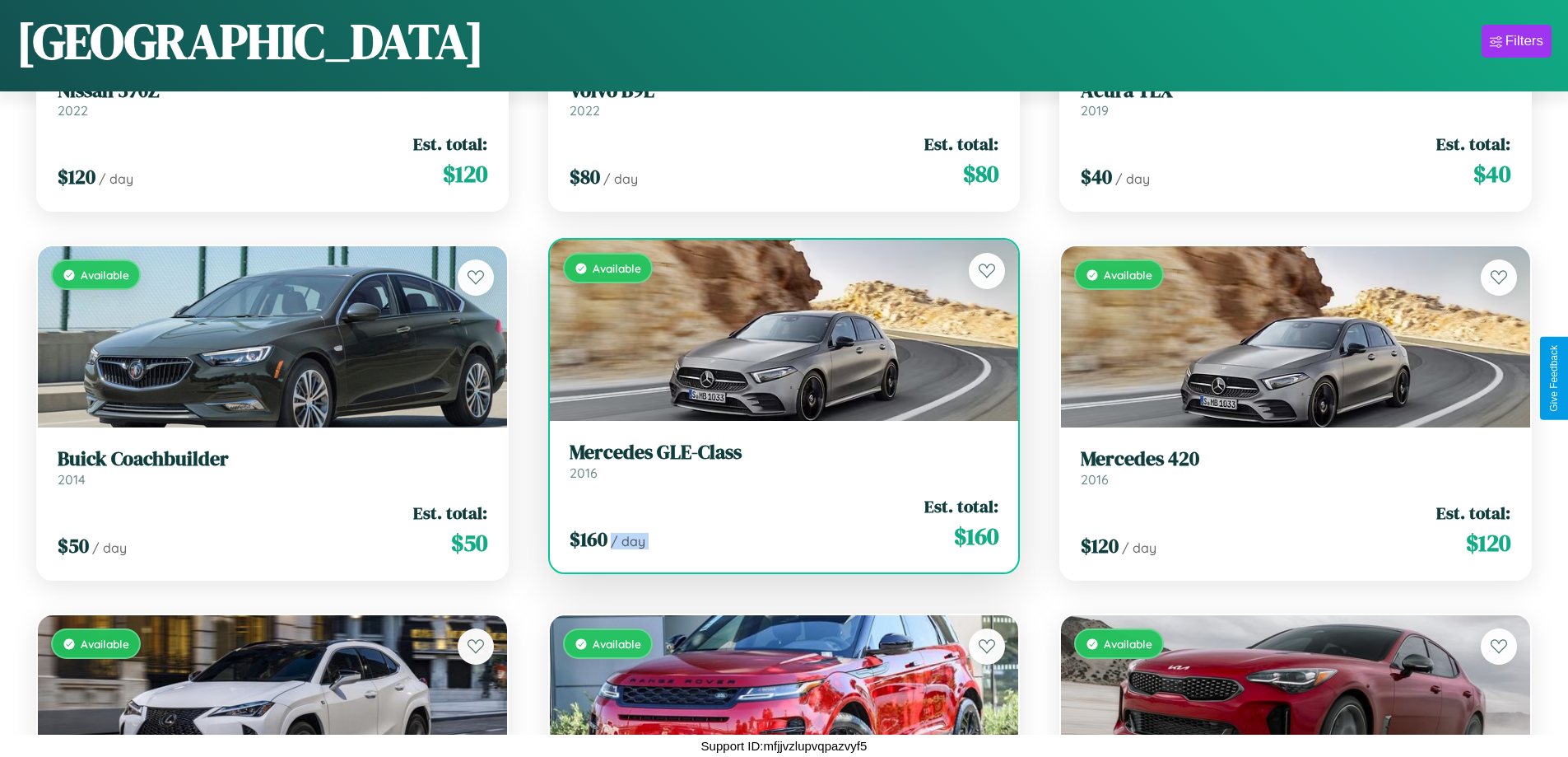
click at [777, 523] on div "$ 160 / day Est. total: $ 160" at bounding box center [784, 524] width 430 height 59
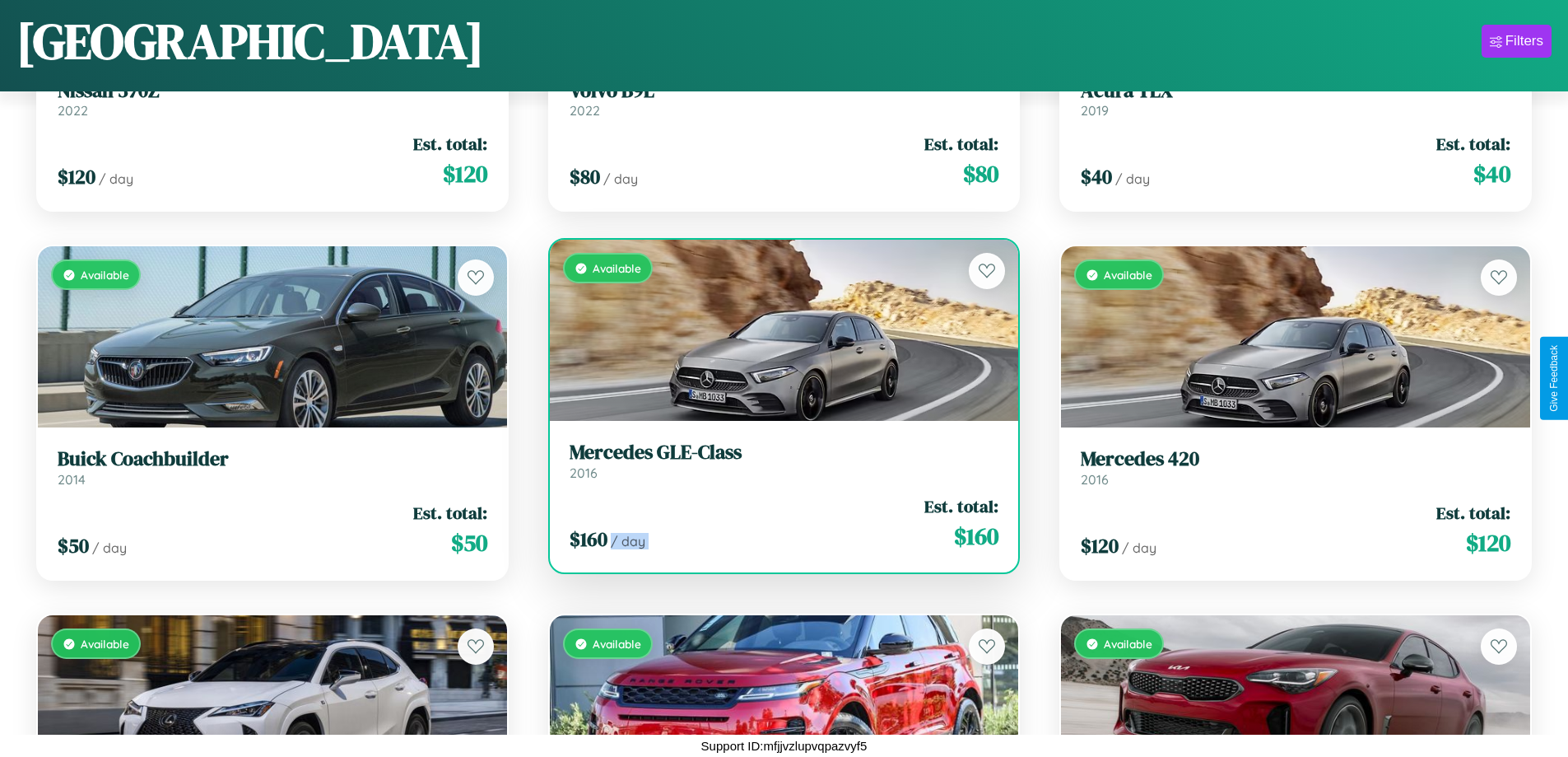
click at [777, 523] on div "$ 160 / day Est. total: $ 160" at bounding box center [784, 524] width 430 height 59
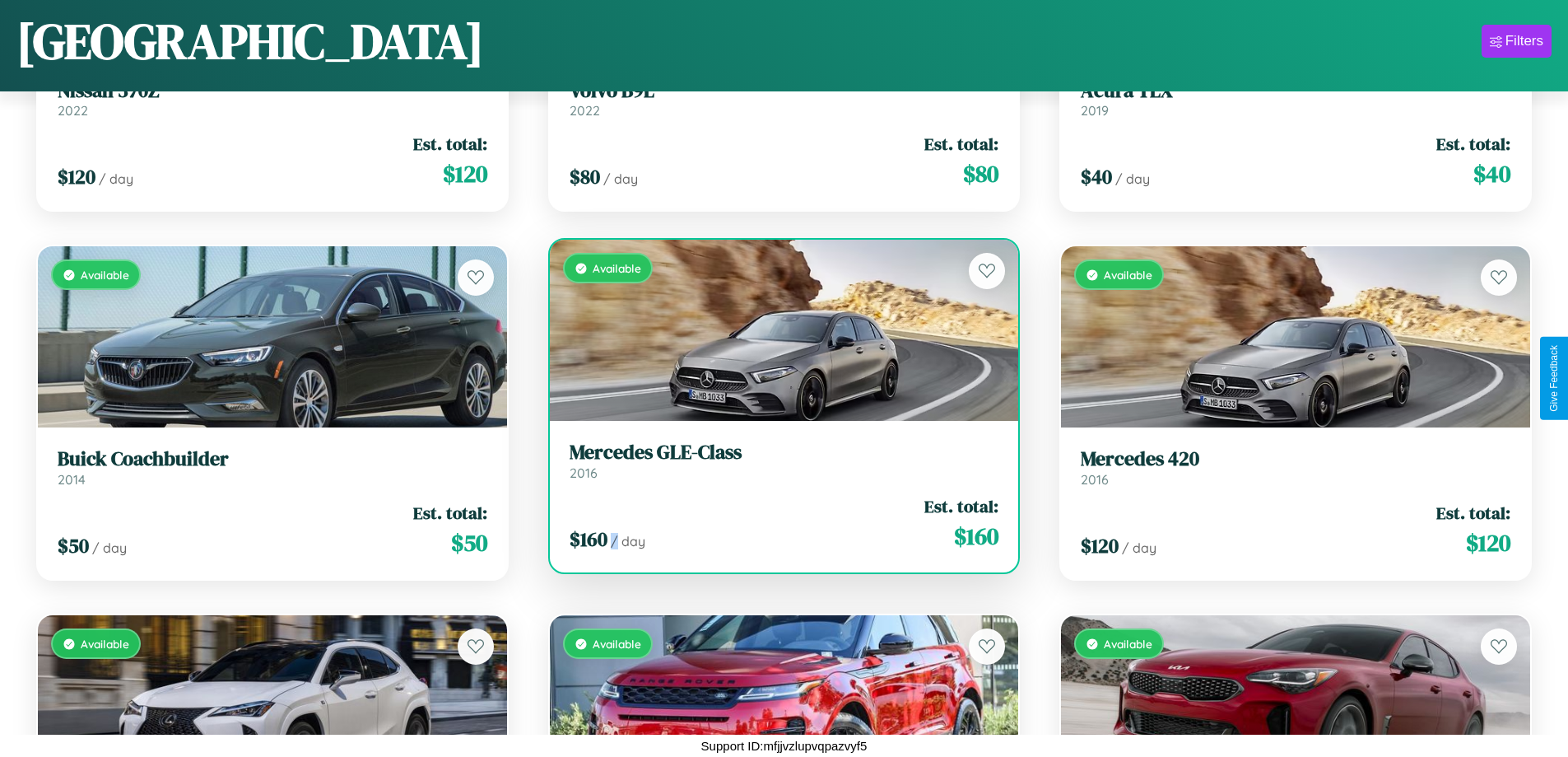
click at [777, 523] on div "$ 160 / day Est. total: $ 160" at bounding box center [784, 524] width 430 height 59
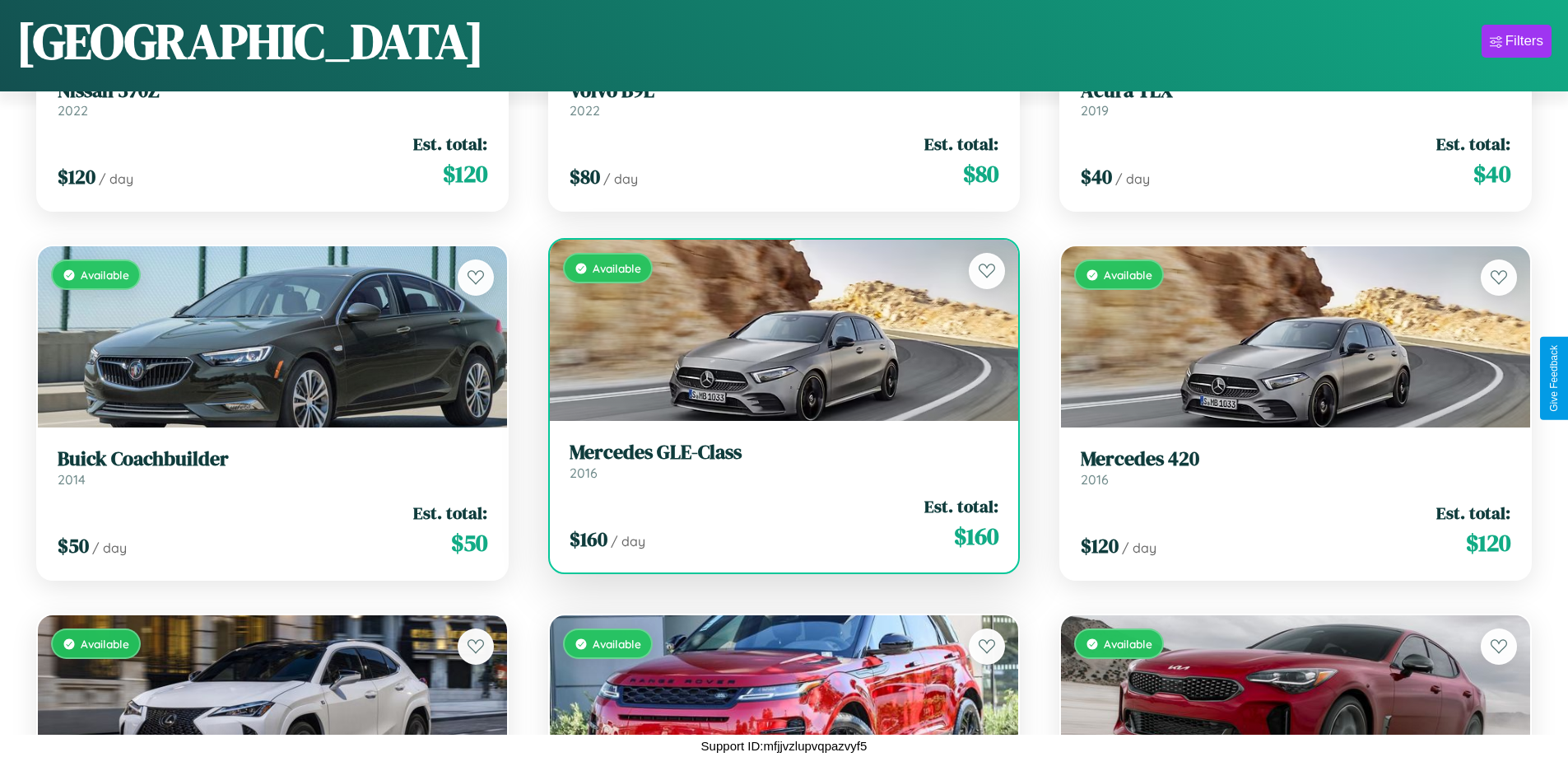
click at [777, 460] on h3 "Mercedes GLE-Class" at bounding box center [784, 453] width 430 height 24
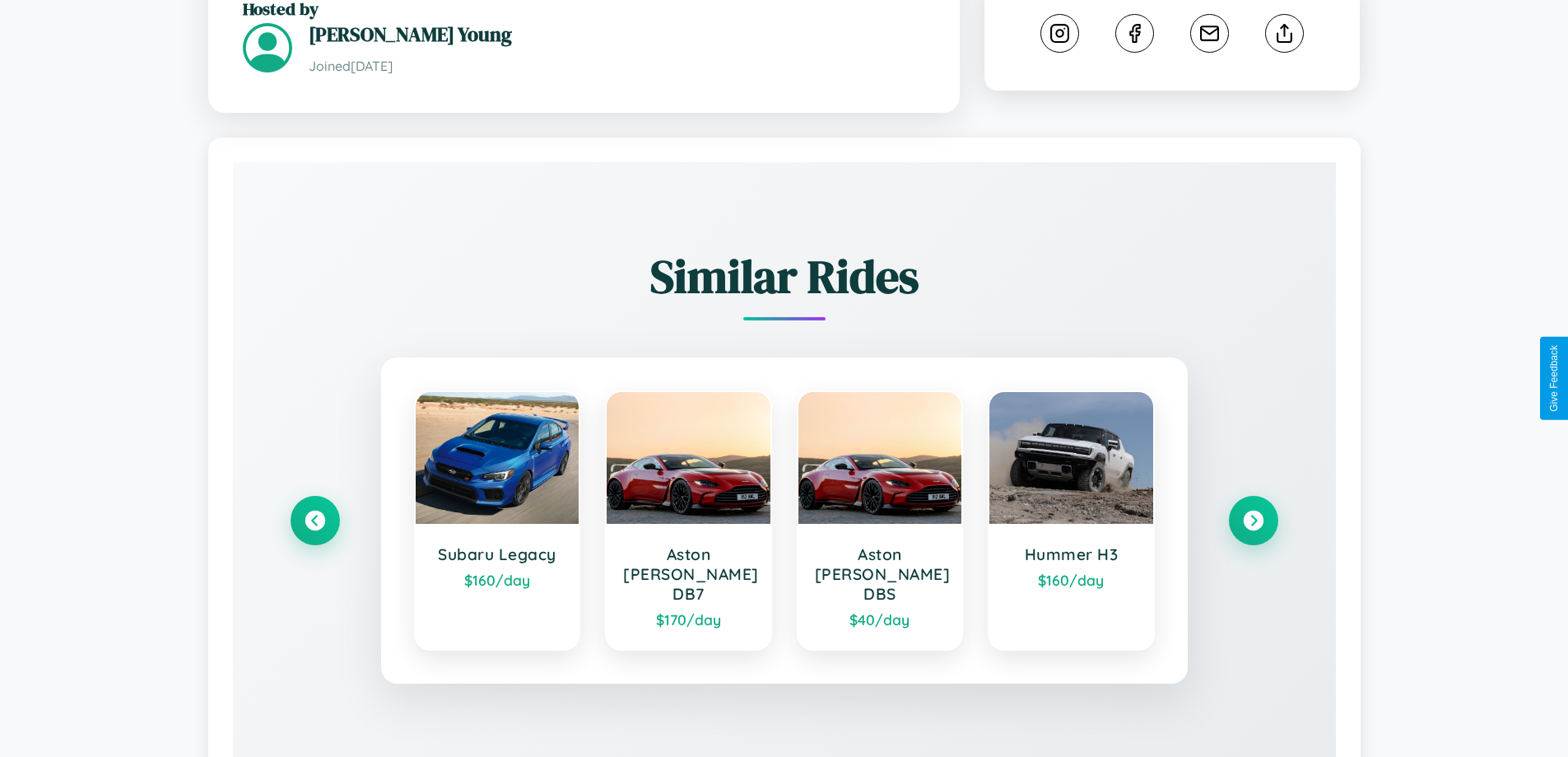
scroll to position [939, 0]
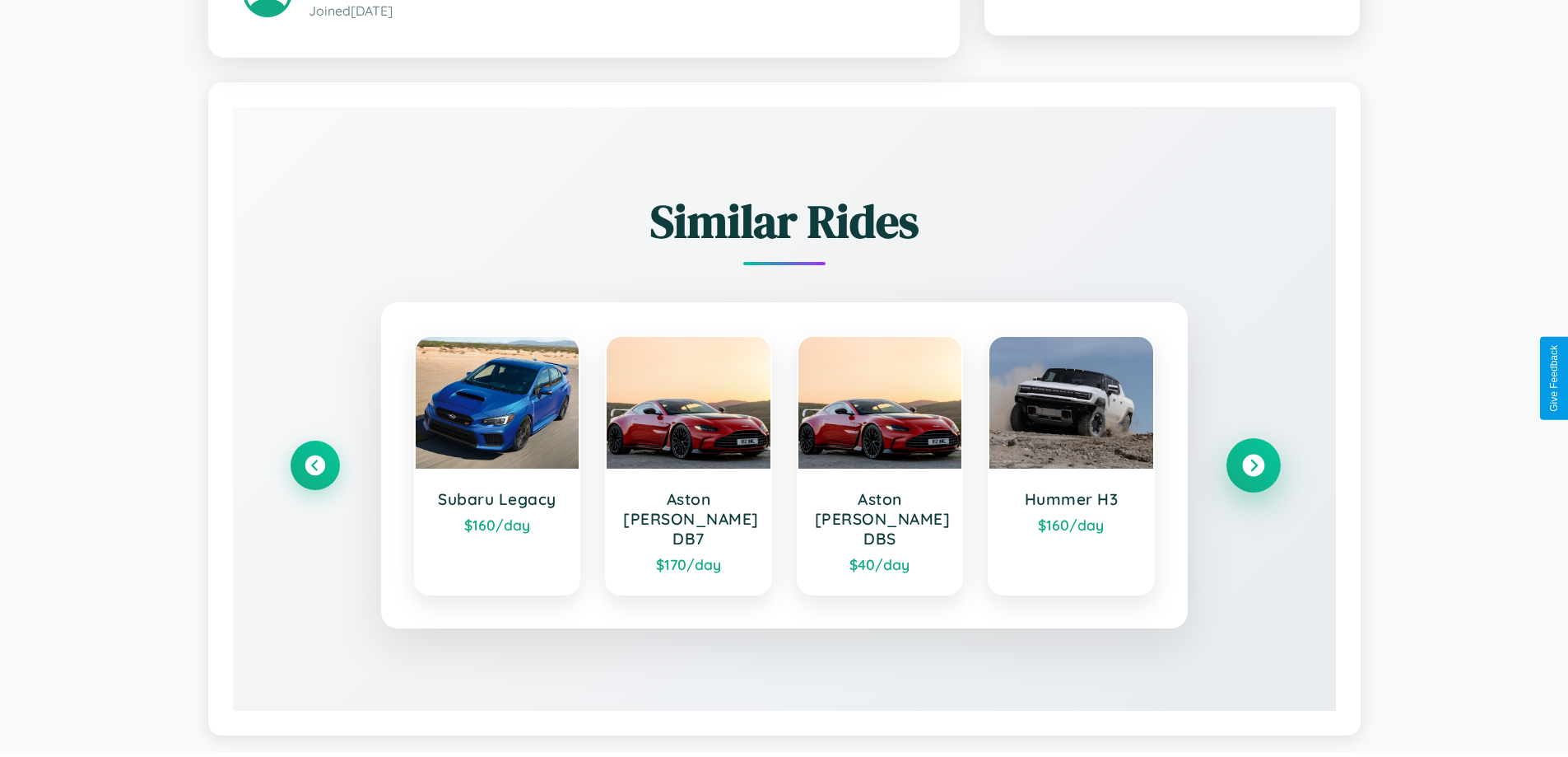
click at [1253, 458] on icon at bounding box center [1254, 465] width 23 height 23
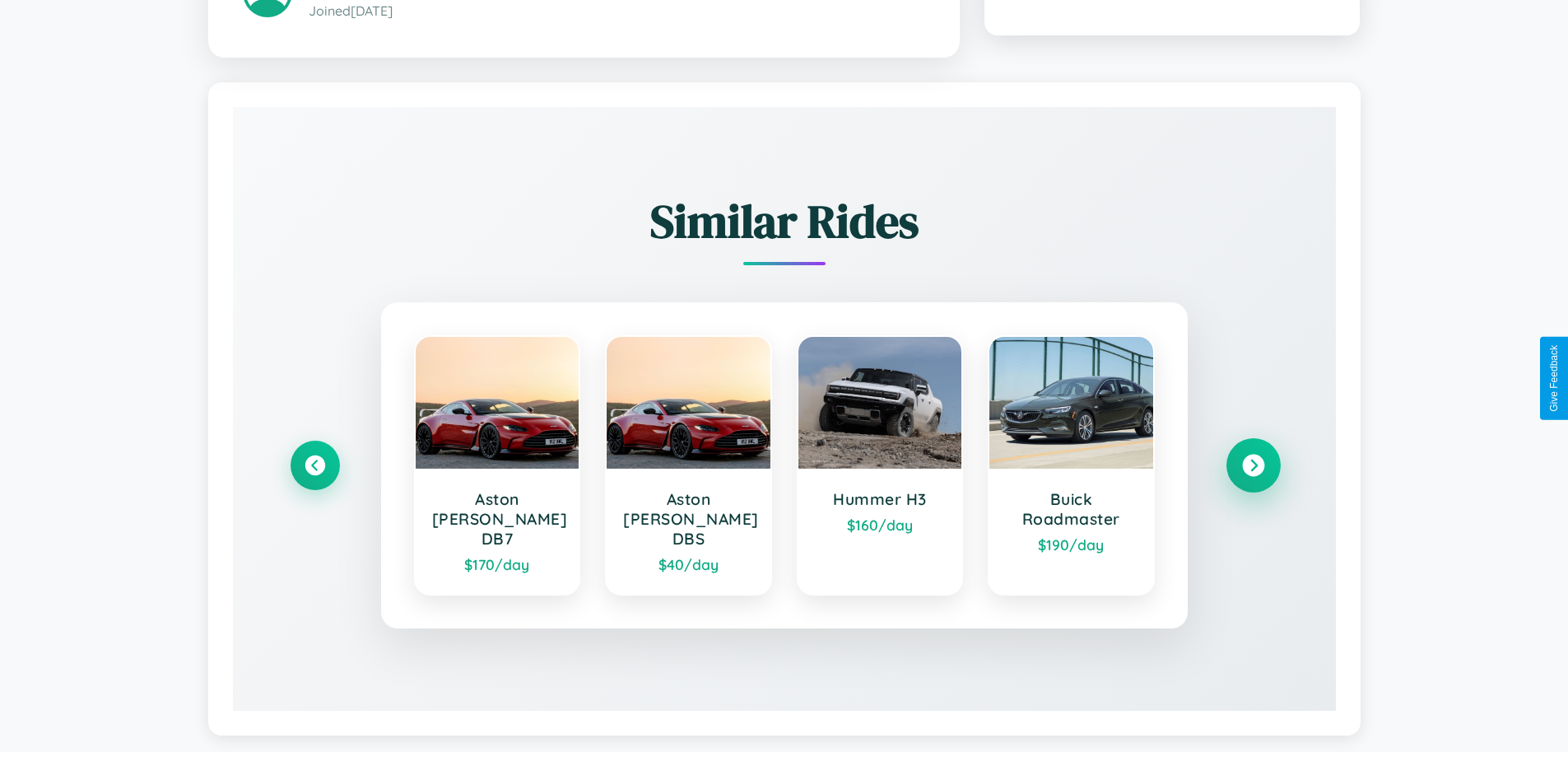
click at [1253, 458] on icon at bounding box center [1254, 465] width 23 height 23
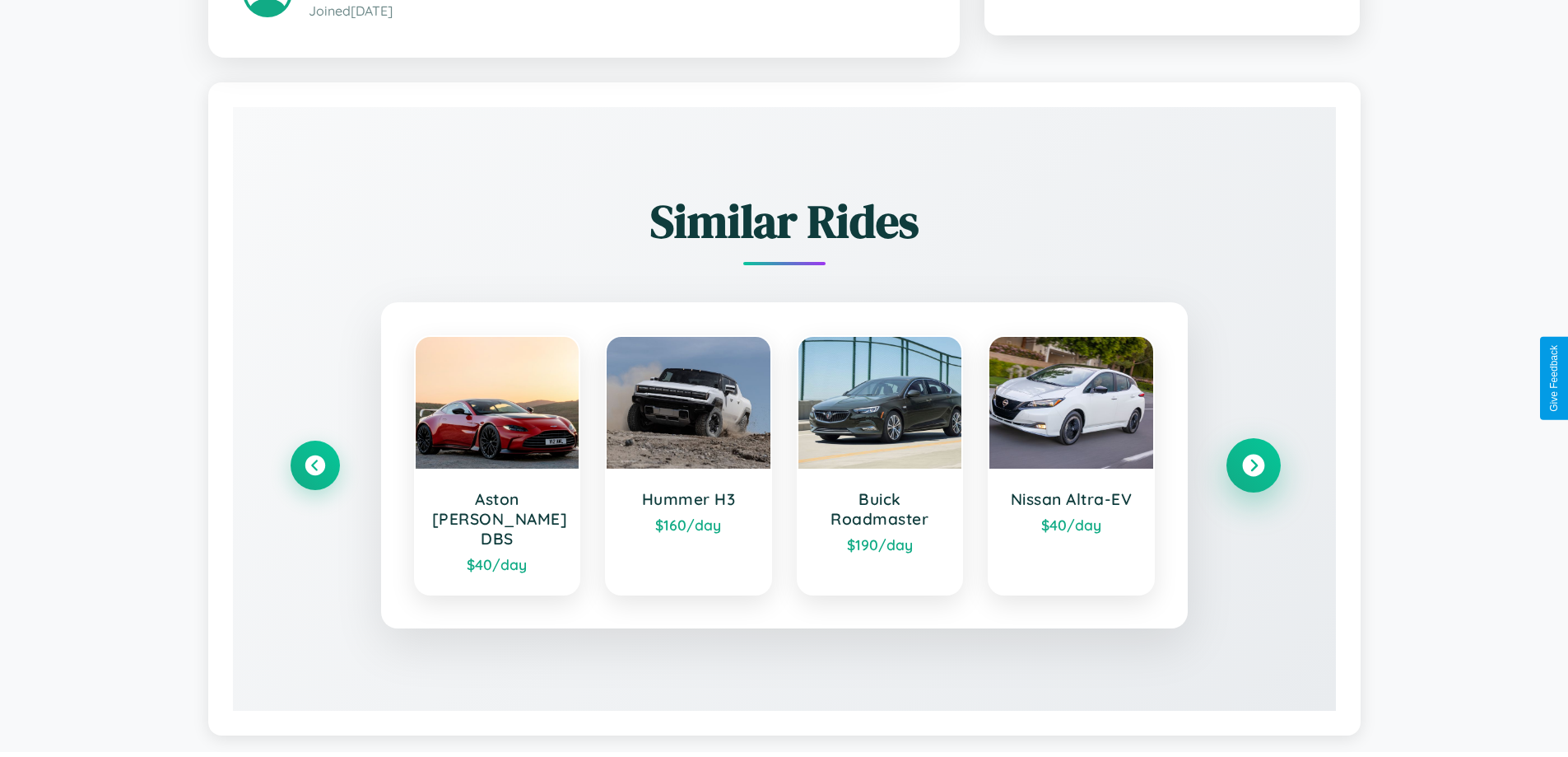
click at [1253, 458] on icon at bounding box center [1254, 465] width 23 height 23
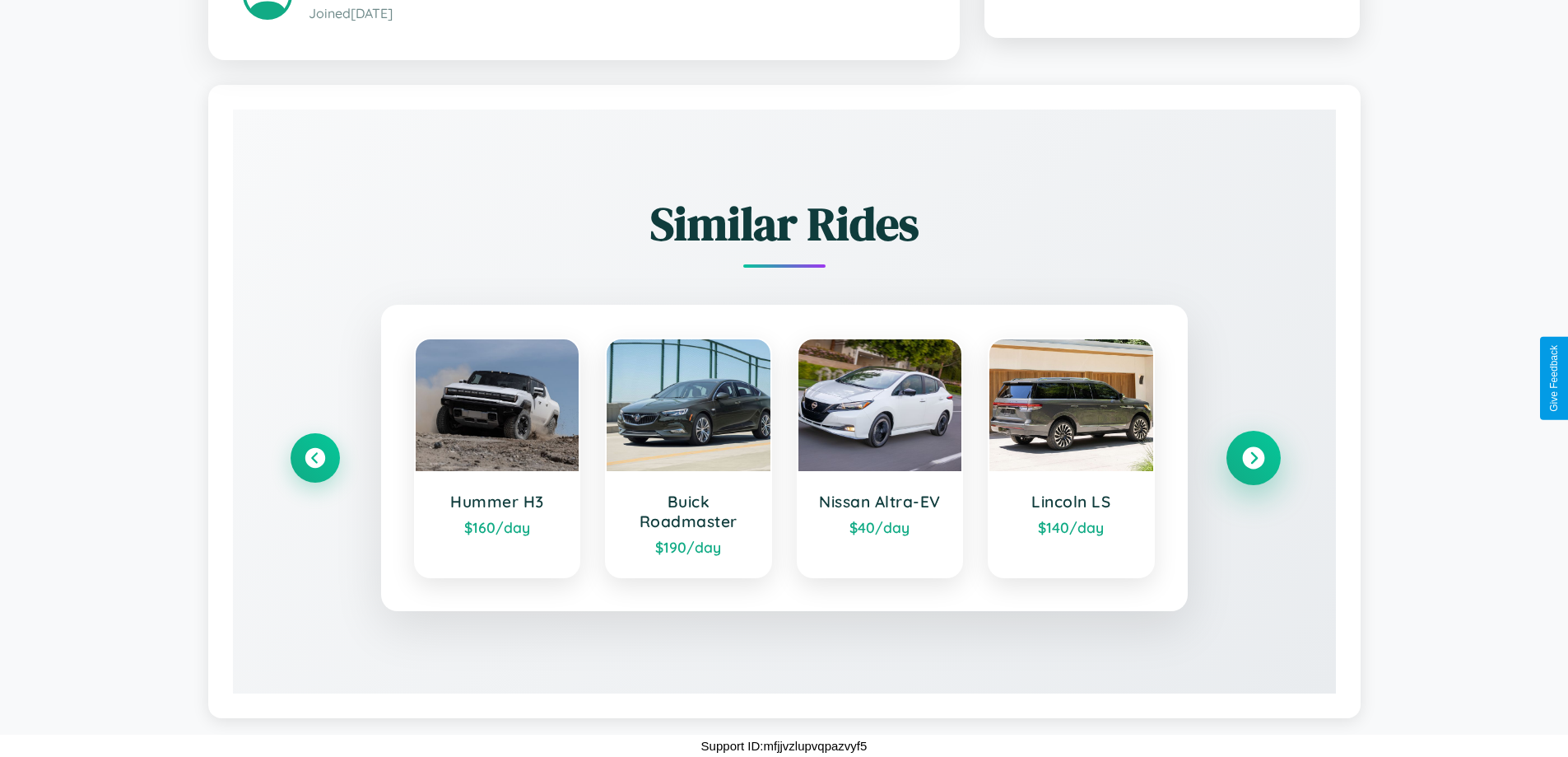
click at [1253, 458] on icon at bounding box center [1254, 458] width 23 height 23
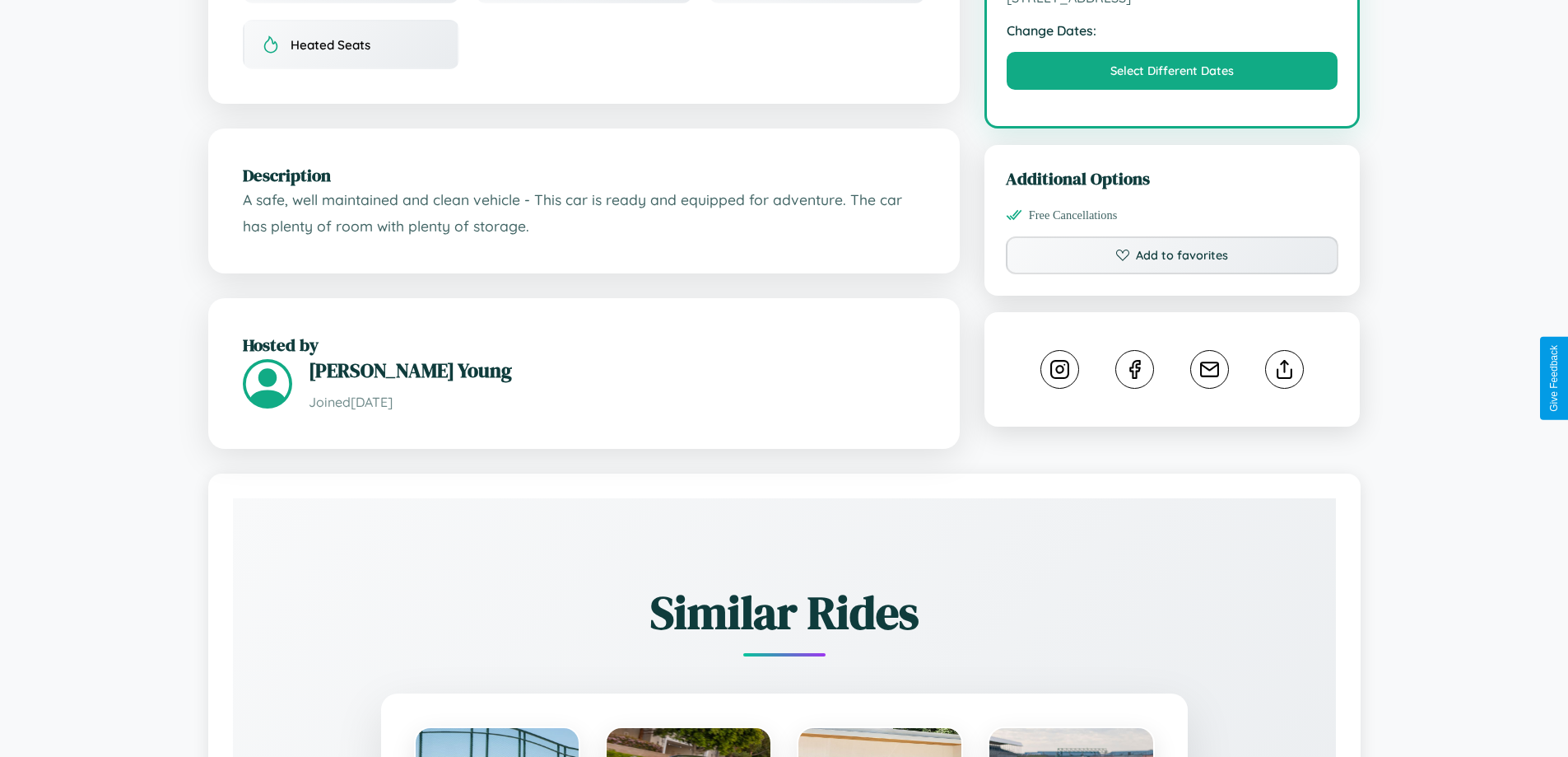
scroll to position [541, 0]
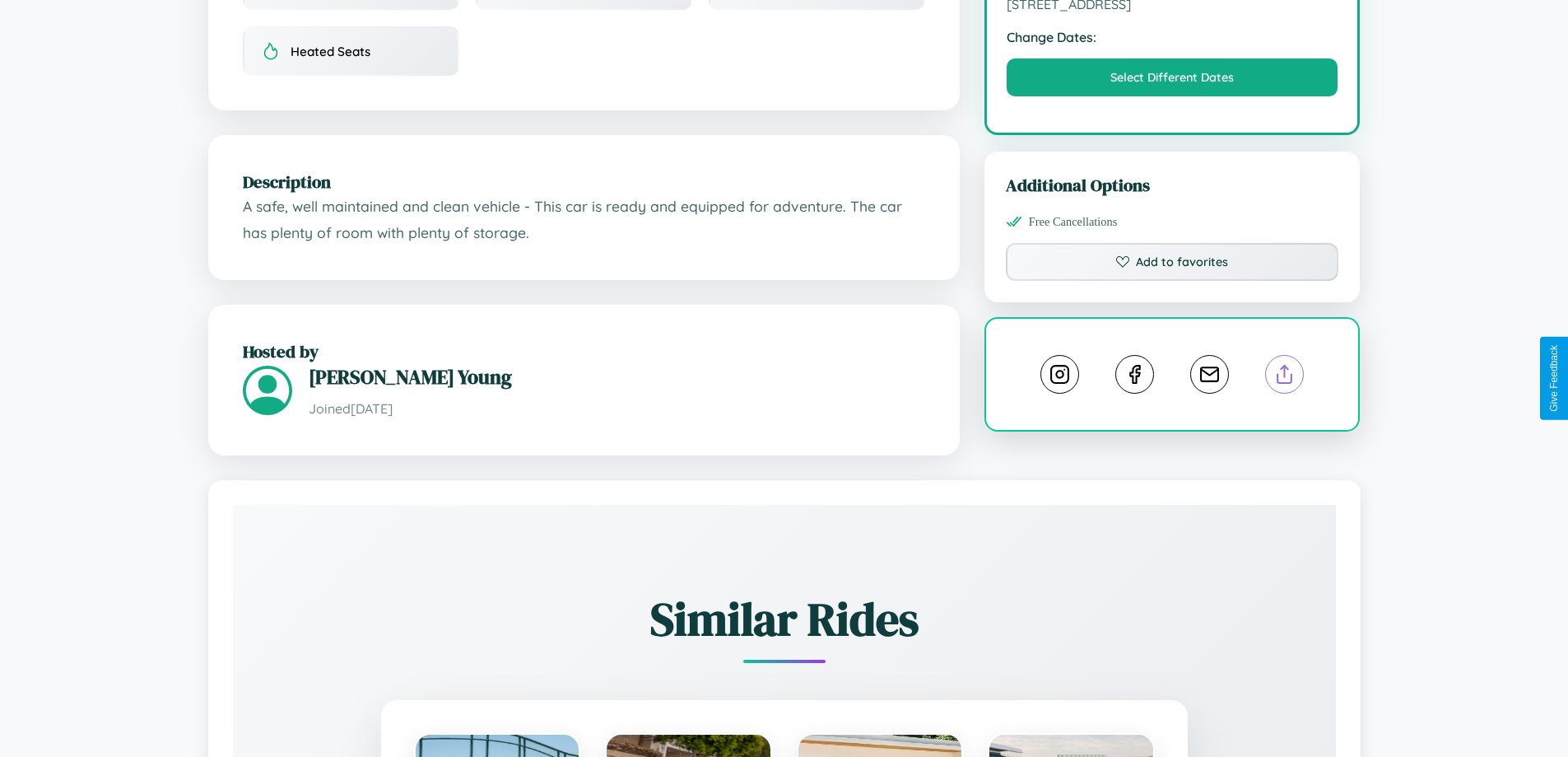
click at [1285, 377] on line at bounding box center [1285, 371] width 0 height 12
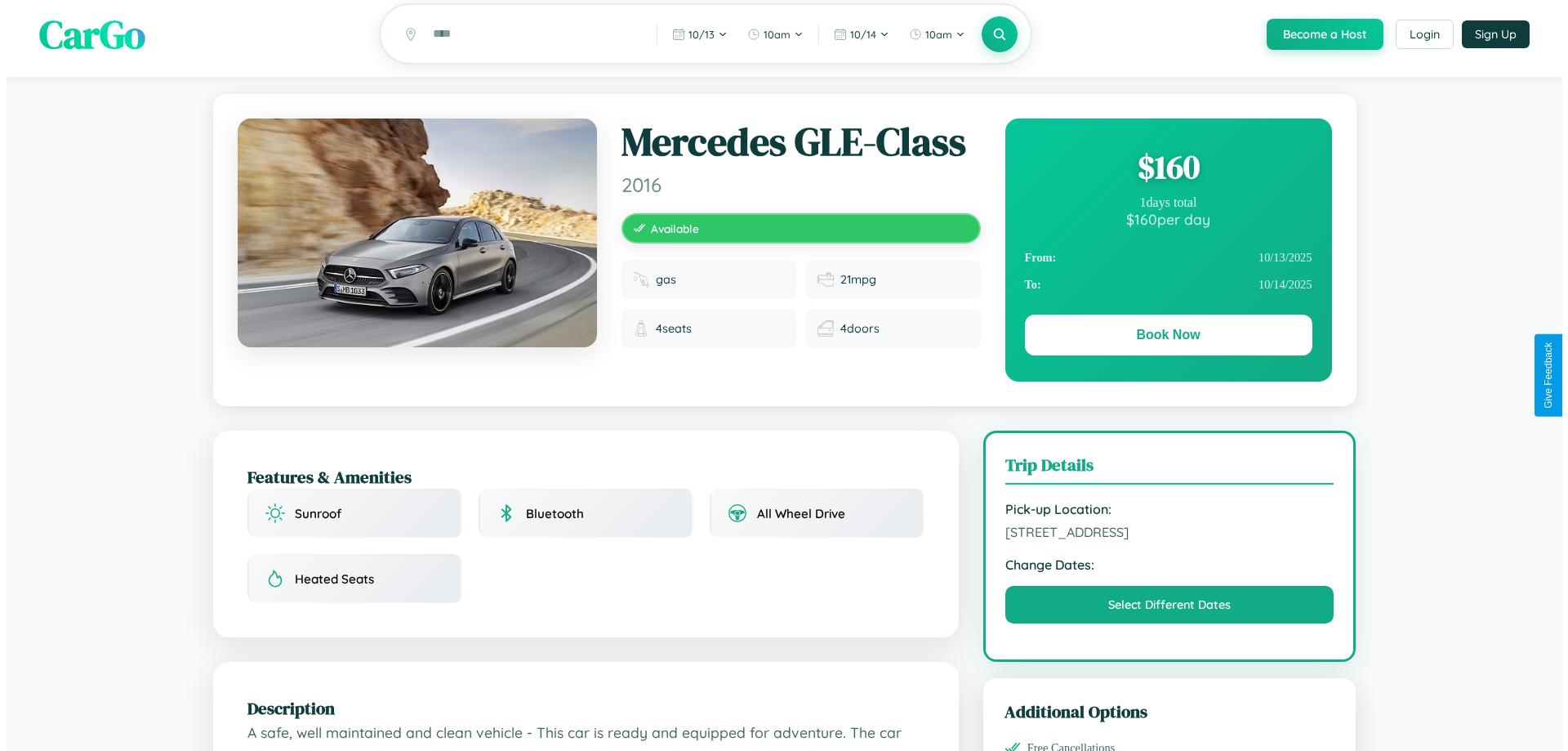
scroll to position [0, 0]
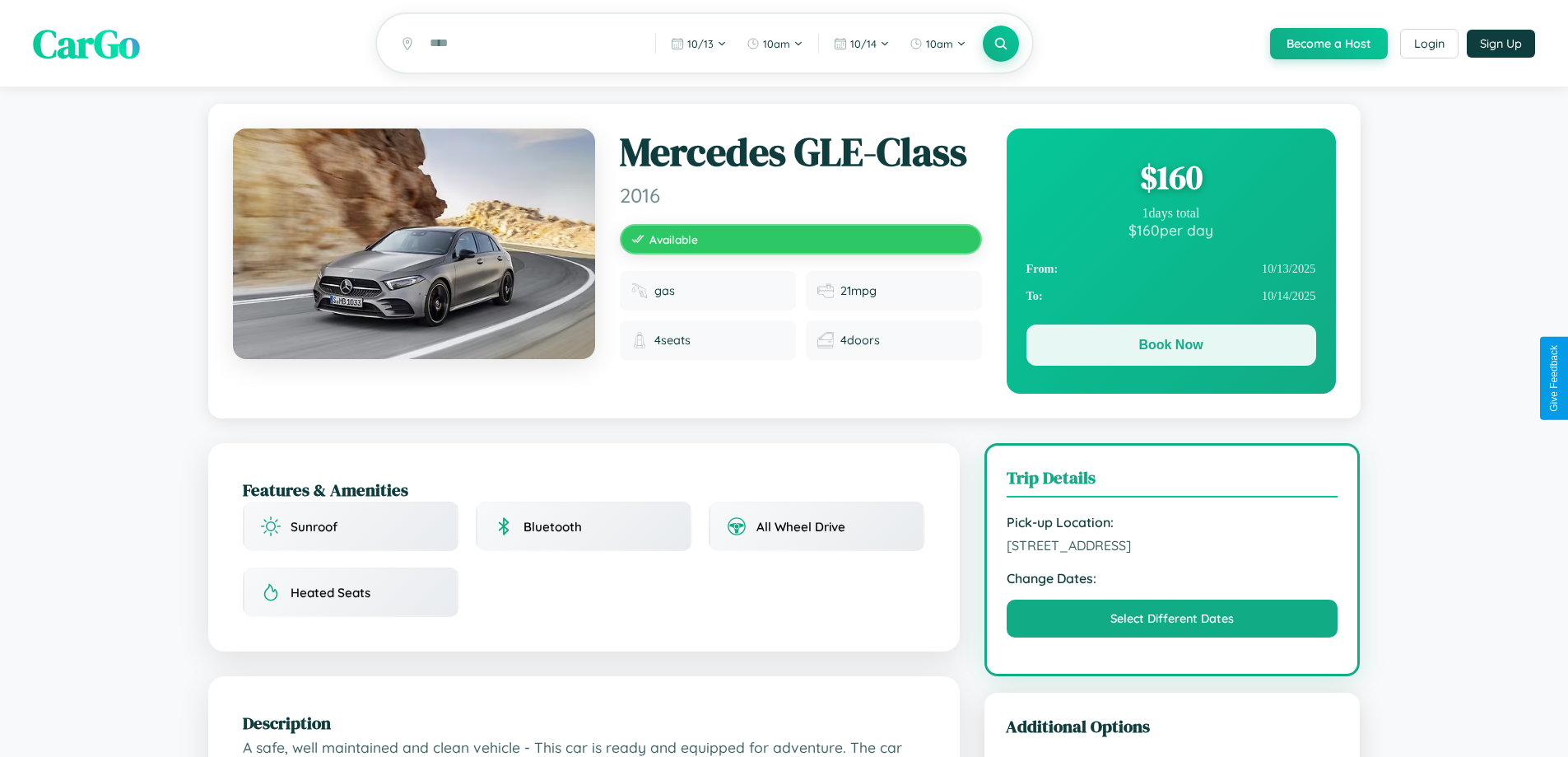
click at [1171, 347] on button "Book Now" at bounding box center [1172, 345] width 290 height 41
